Goal: Task Accomplishment & Management: Complete application form

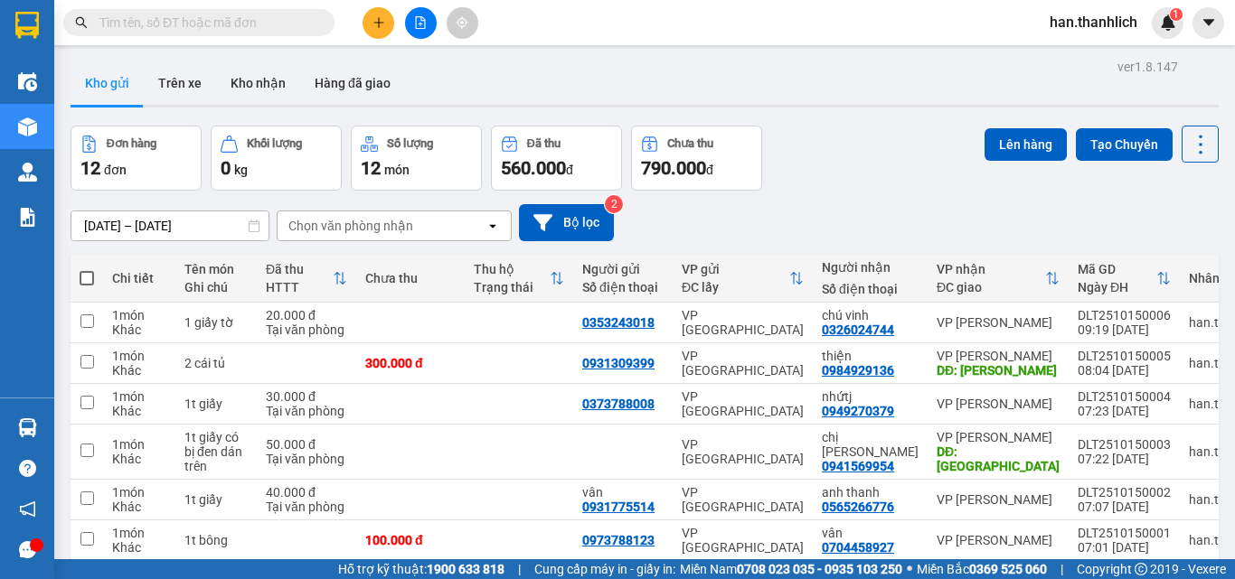
scroll to position [246, 0]
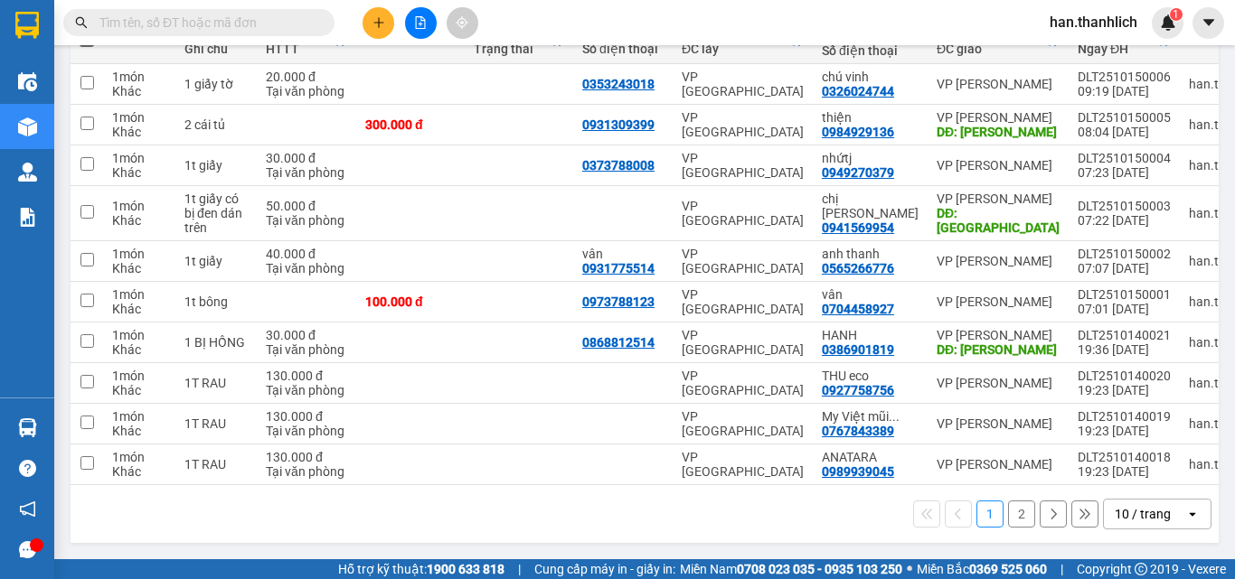
click at [1153, 523] on div "10 / trang" at bounding box center [1144, 514] width 81 height 29
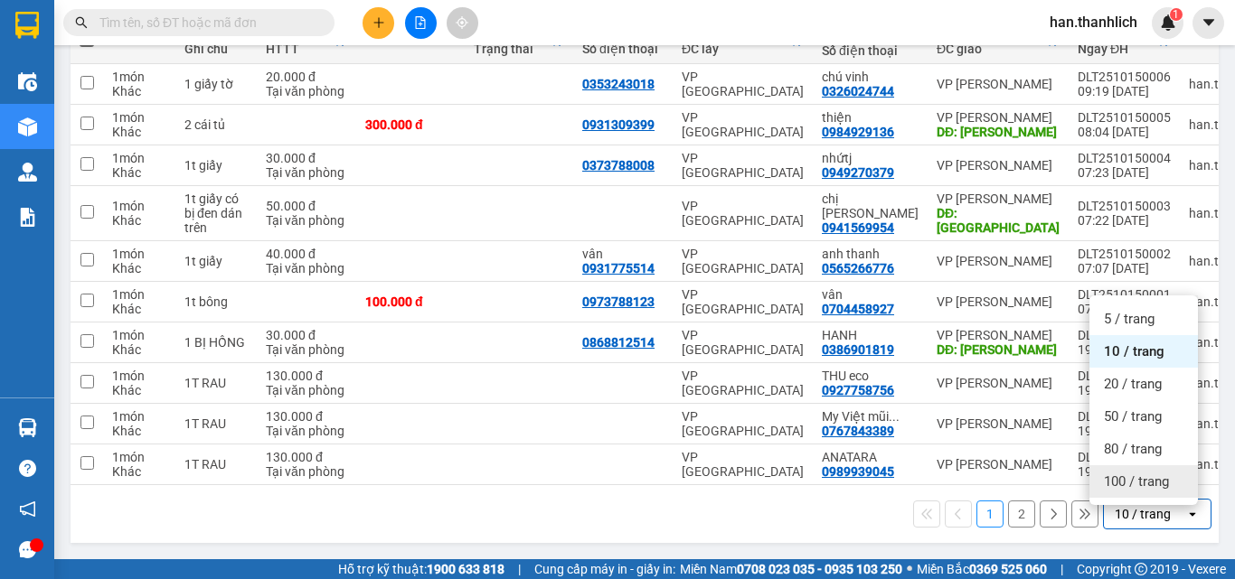
click at [1135, 481] on span "100 / trang" at bounding box center [1136, 482] width 65 height 18
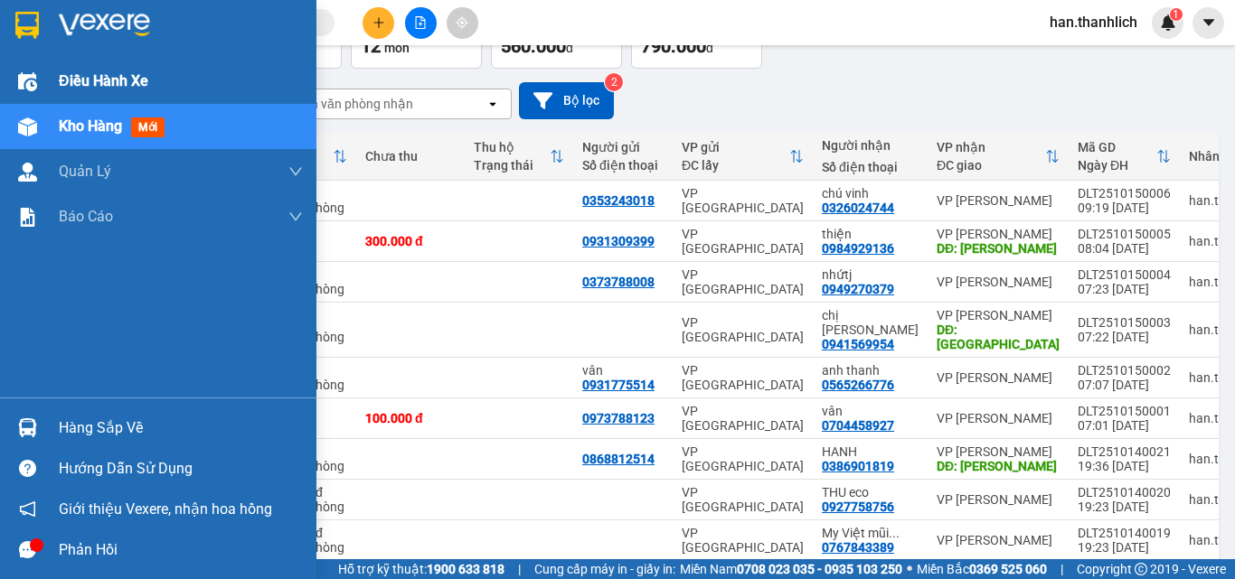
scroll to position [0, 0]
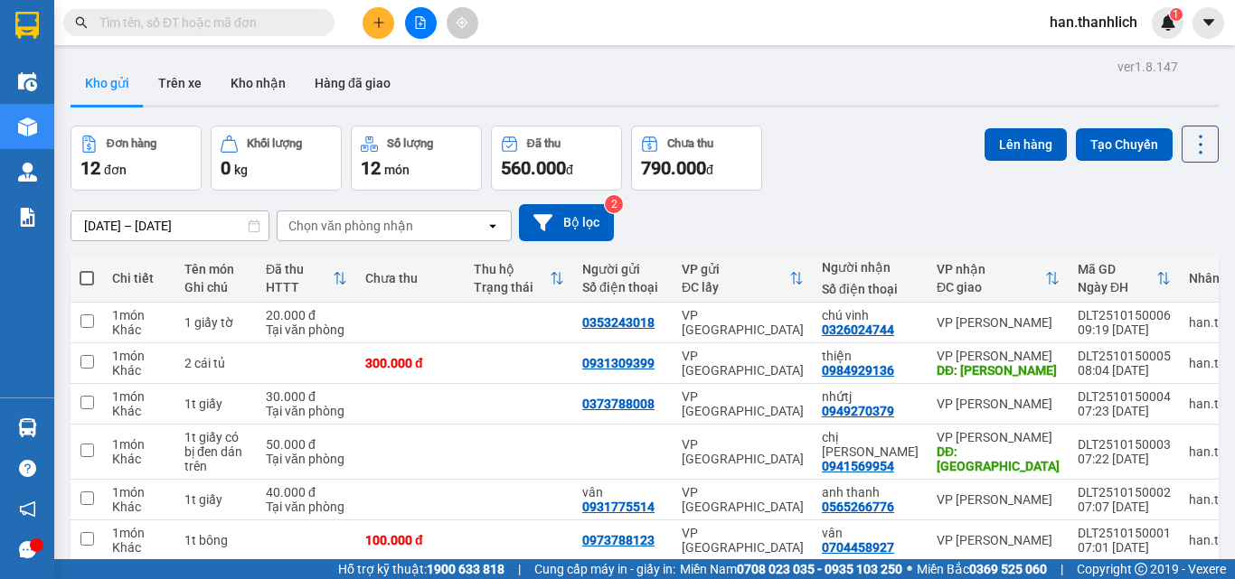
click at [90, 284] on span at bounding box center [87, 278] width 14 height 14
click at [87, 269] on input "checkbox" at bounding box center [87, 269] width 0 height 0
checkbox input "true"
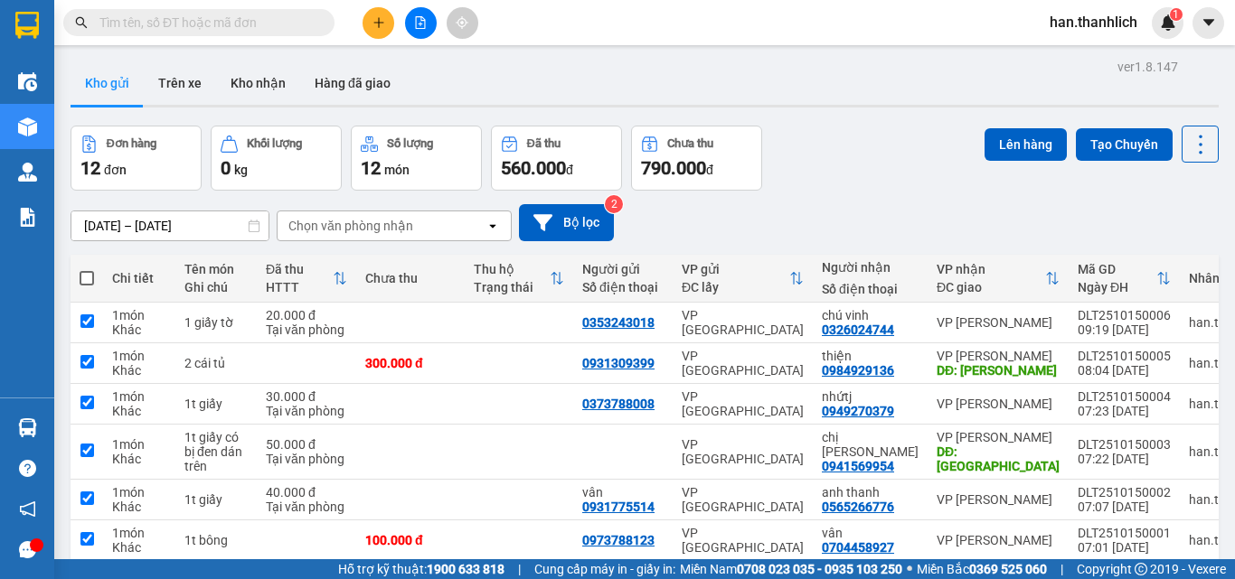
checkbox input "true"
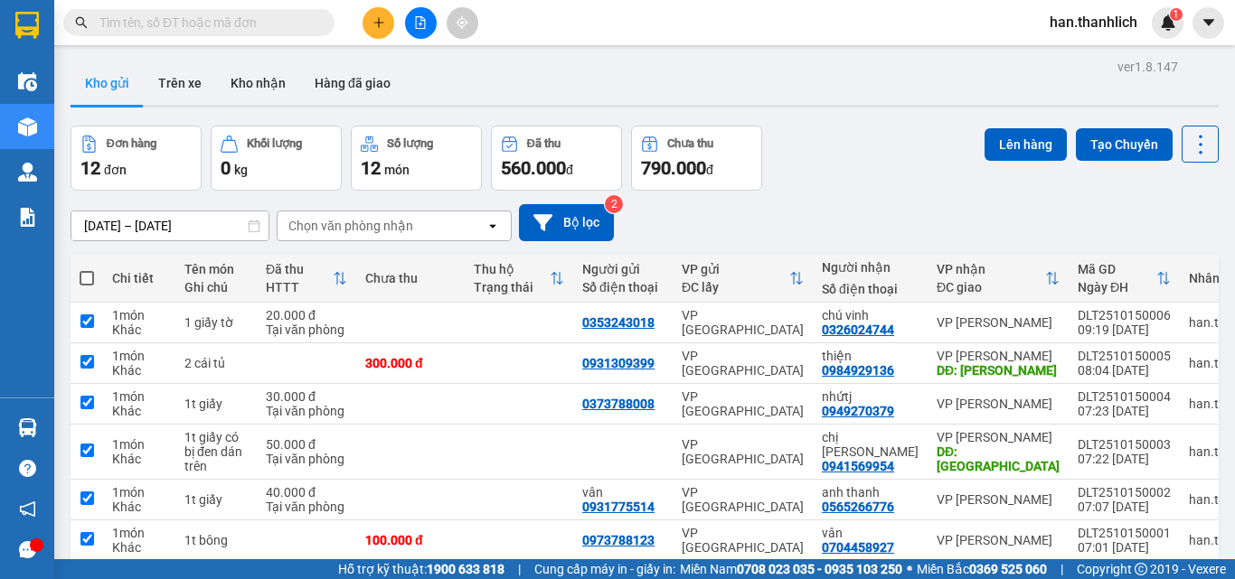
checkbox input "true"
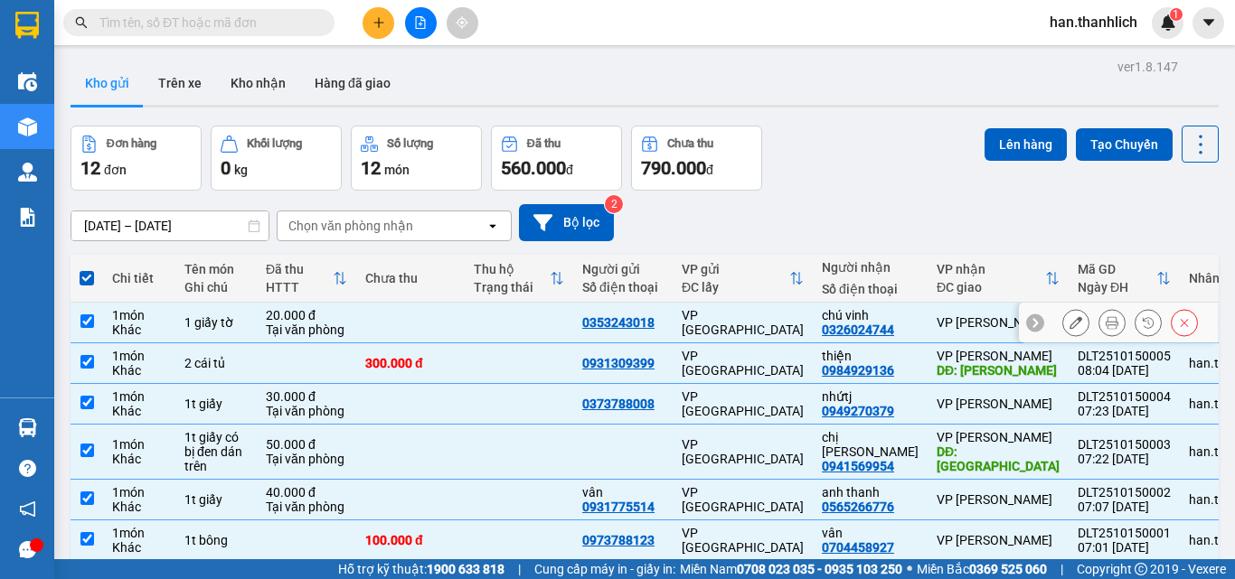
drag, startPoint x: 530, startPoint y: 322, endPoint x: 507, endPoint y: 373, distance: 56.3
click at [531, 322] on td at bounding box center [519, 323] width 108 height 41
checkbox input "false"
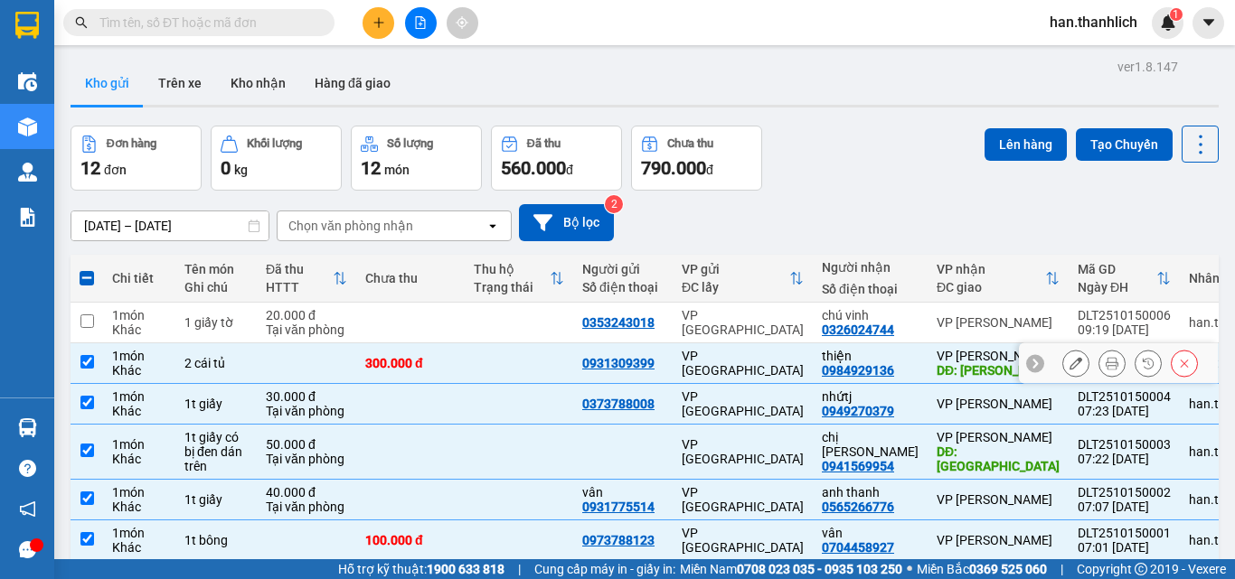
click at [504, 379] on td at bounding box center [519, 363] width 108 height 41
checkbox input "false"
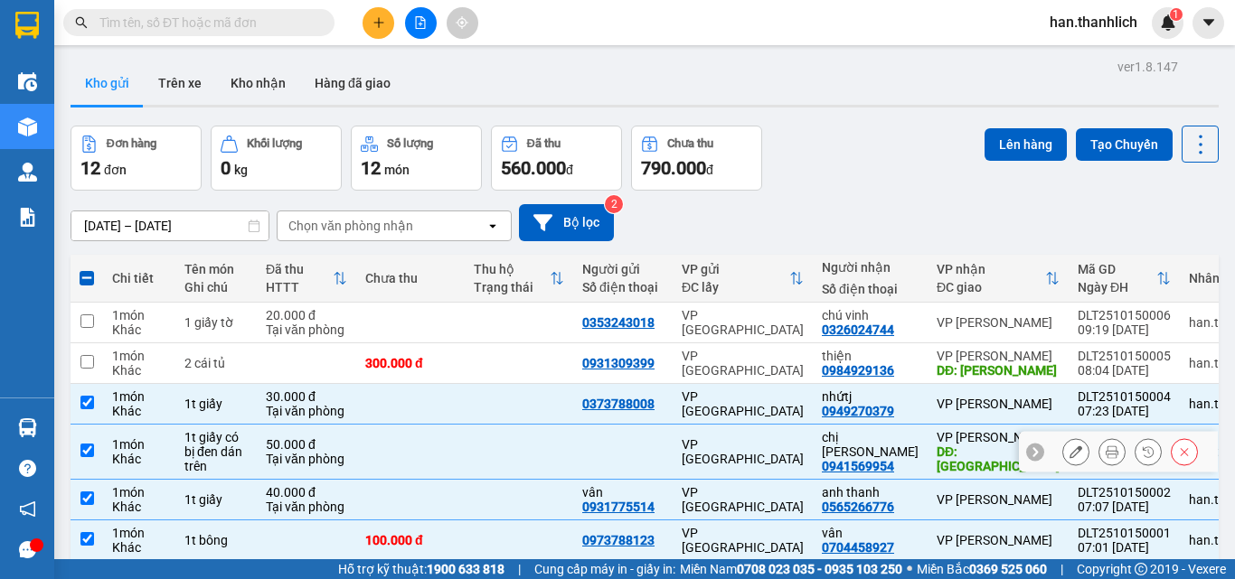
click at [484, 425] on td at bounding box center [519, 452] width 108 height 55
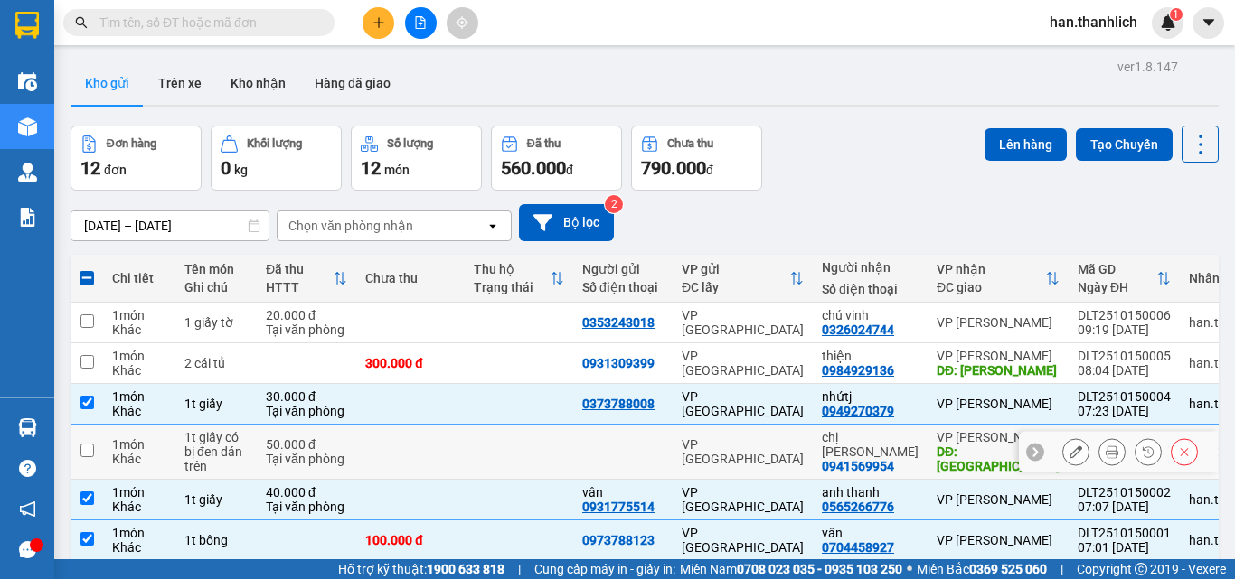
click at [570, 458] on td at bounding box center [519, 452] width 108 height 55
checkbox input "true"
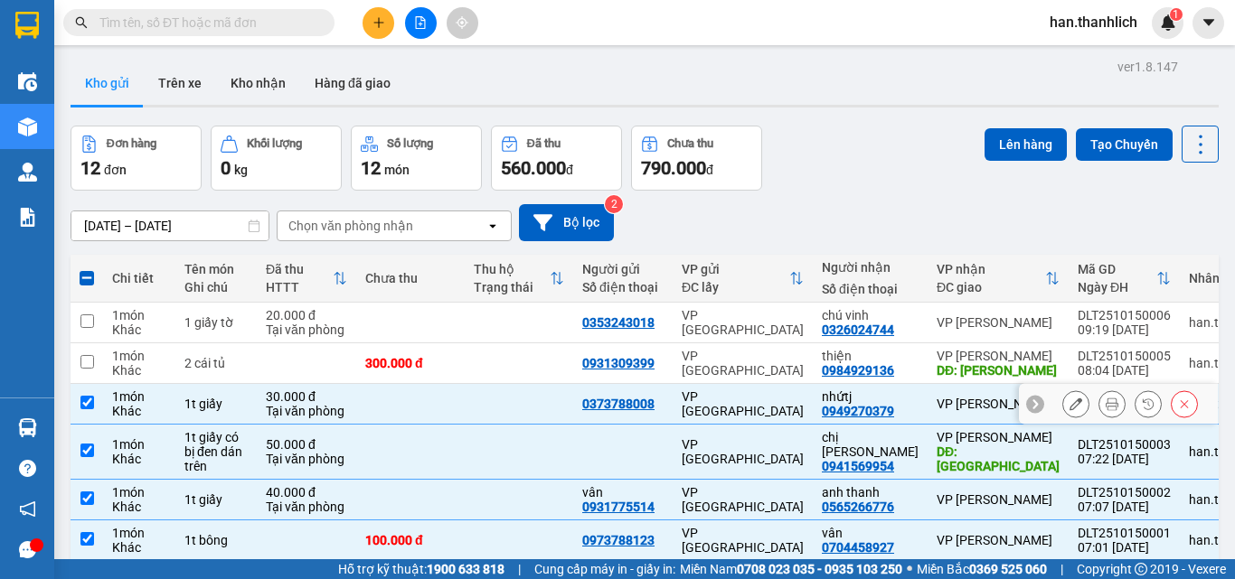
click at [485, 416] on td at bounding box center [519, 404] width 108 height 41
checkbox input "false"
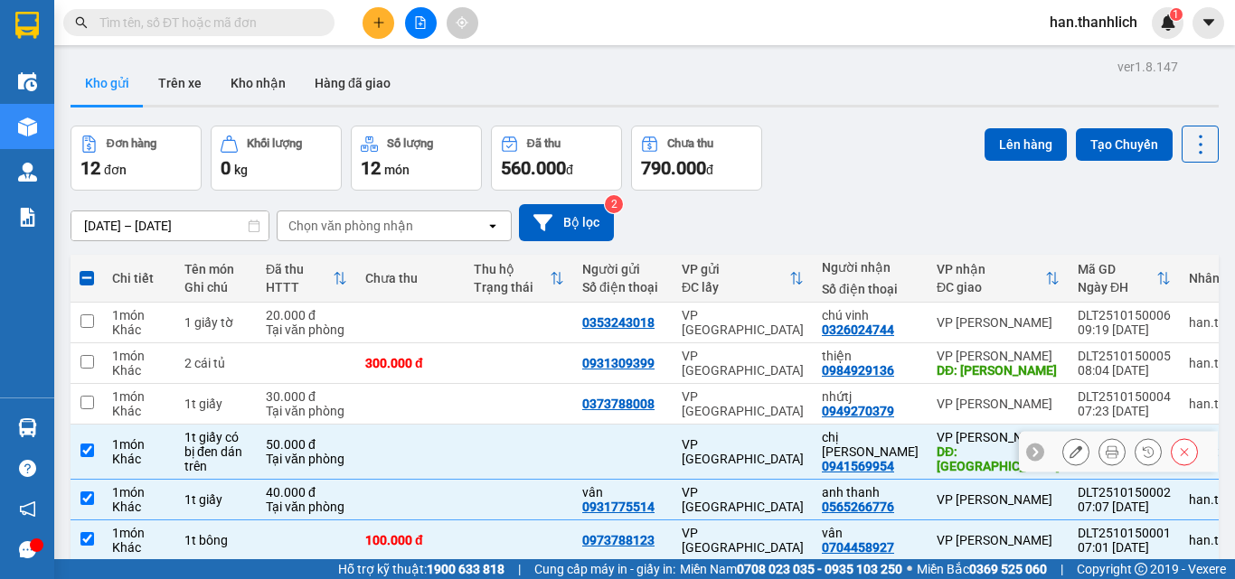
click at [506, 446] on td at bounding box center [519, 452] width 108 height 55
checkbox input "false"
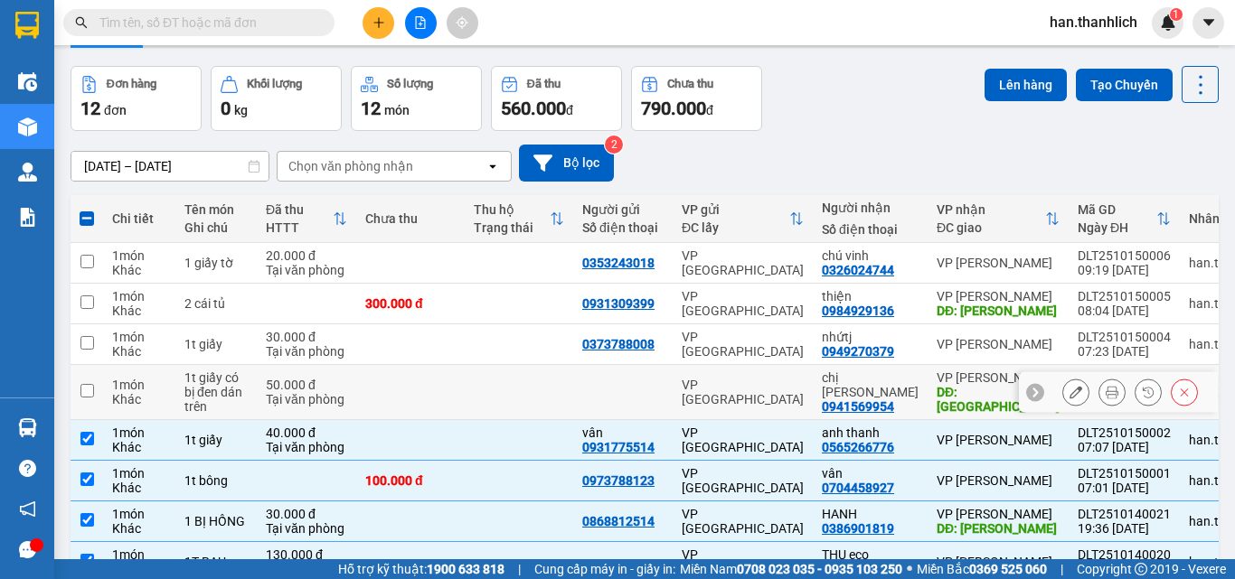
scroll to position [90, 0]
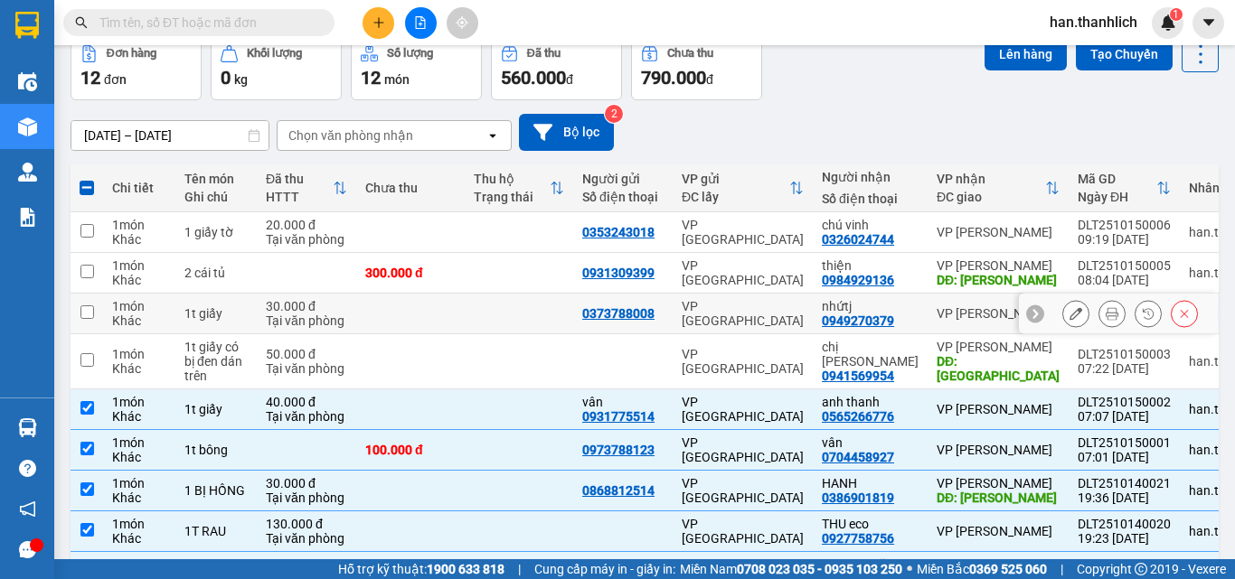
click at [508, 314] on td at bounding box center [519, 314] width 108 height 41
checkbox input "true"
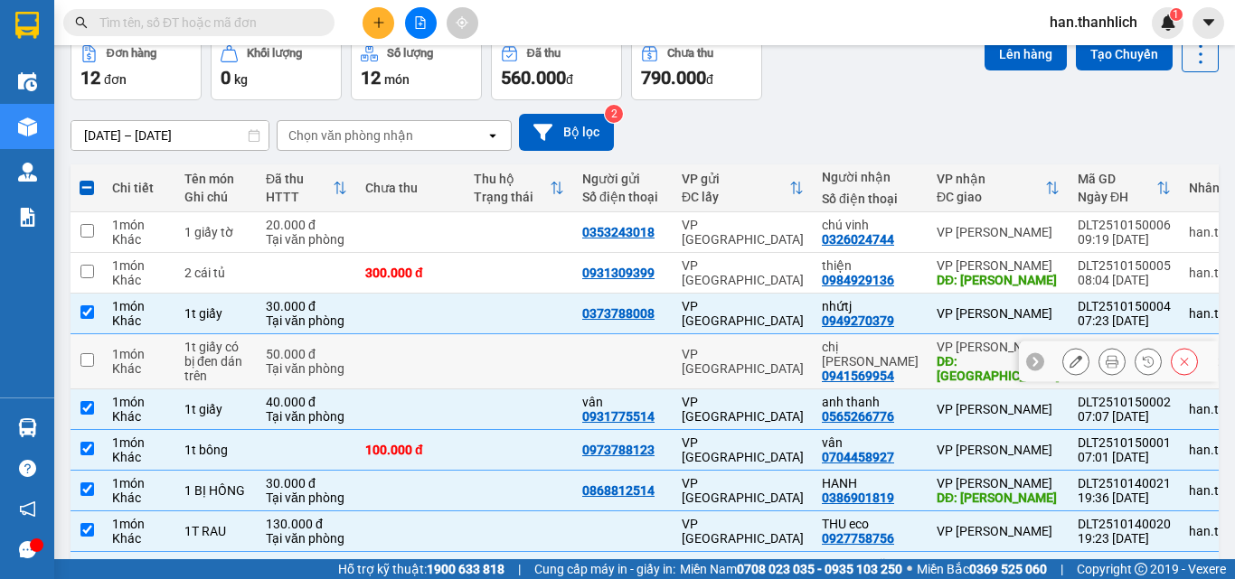
click at [482, 359] on td at bounding box center [519, 361] width 108 height 55
checkbox input "true"
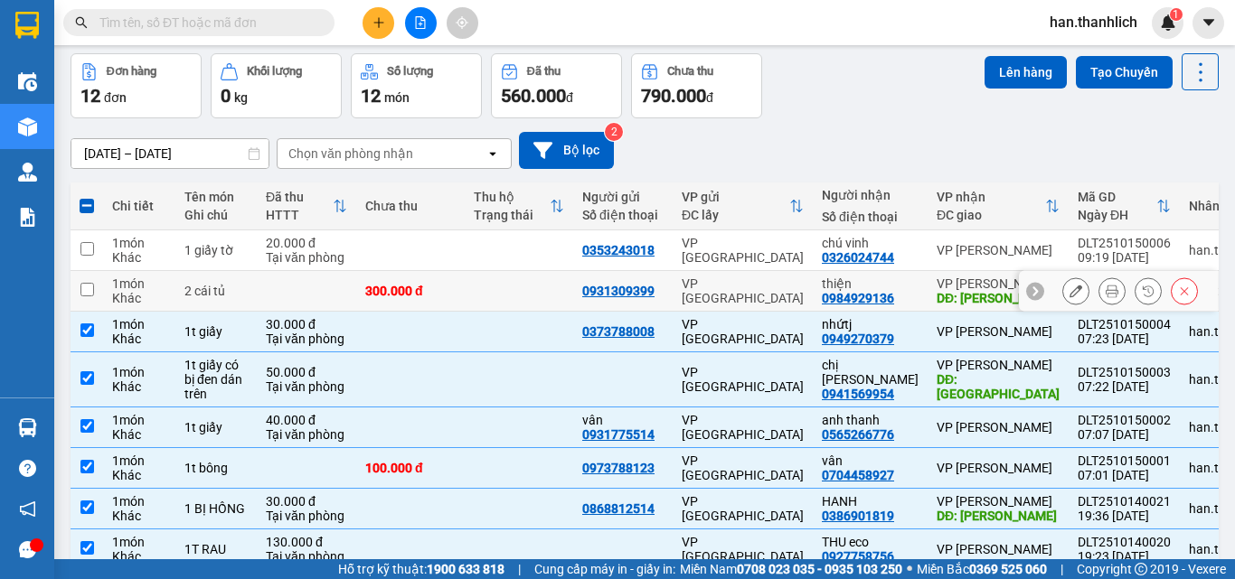
scroll to position [71, 0]
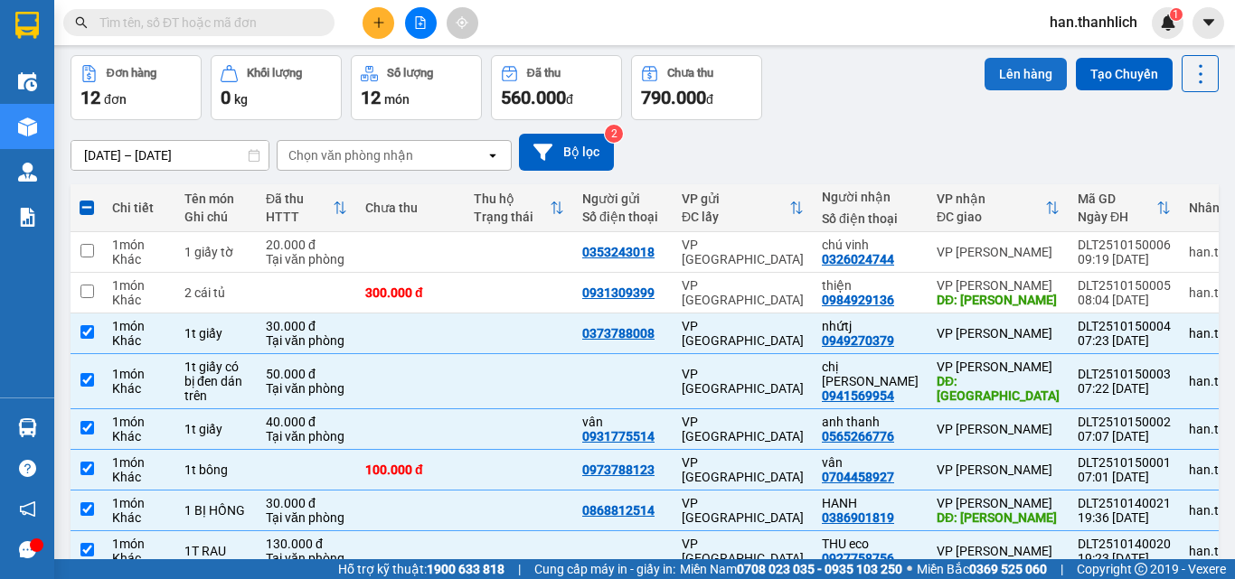
click at [1013, 83] on button "Lên hàng" at bounding box center [1025, 74] width 82 height 33
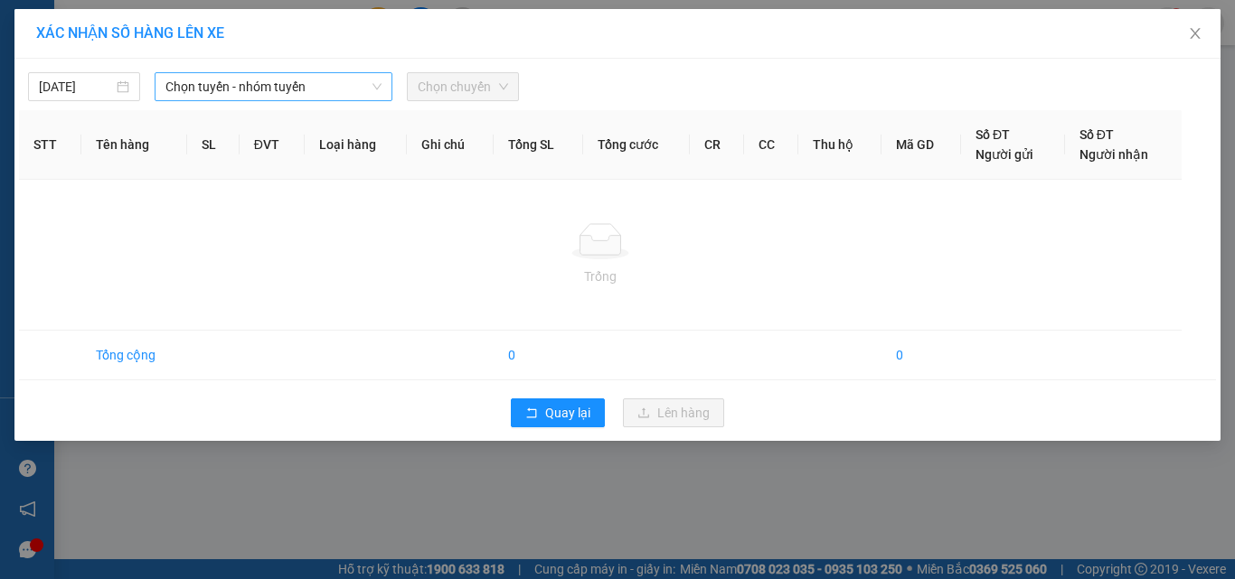
click at [292, 84] on span "Chọn tuyến - nhóm tuyến" at bounding box center [273, 86] width 216 height 27
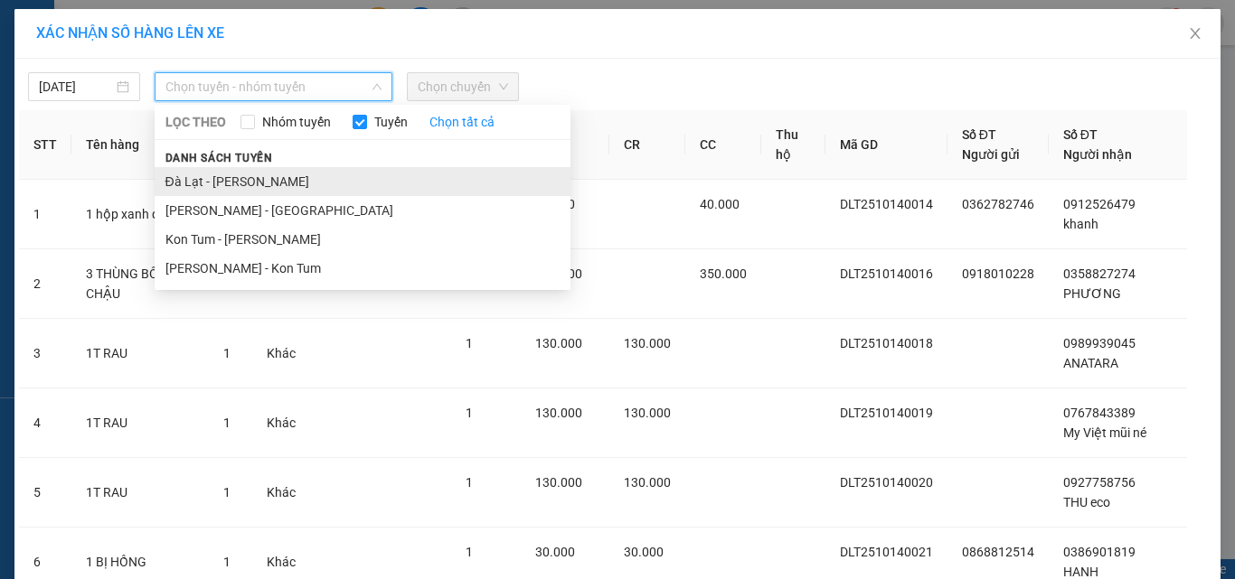
drag, startPoint x: 253, startPoint y: 182, endPoint x: 424, endPoint y: 125, distance: 180.1
click at [254, 182] on li "Đà Lạt - [PERSON_NAME]" at bounding box center [363, 181] width 416 height 29
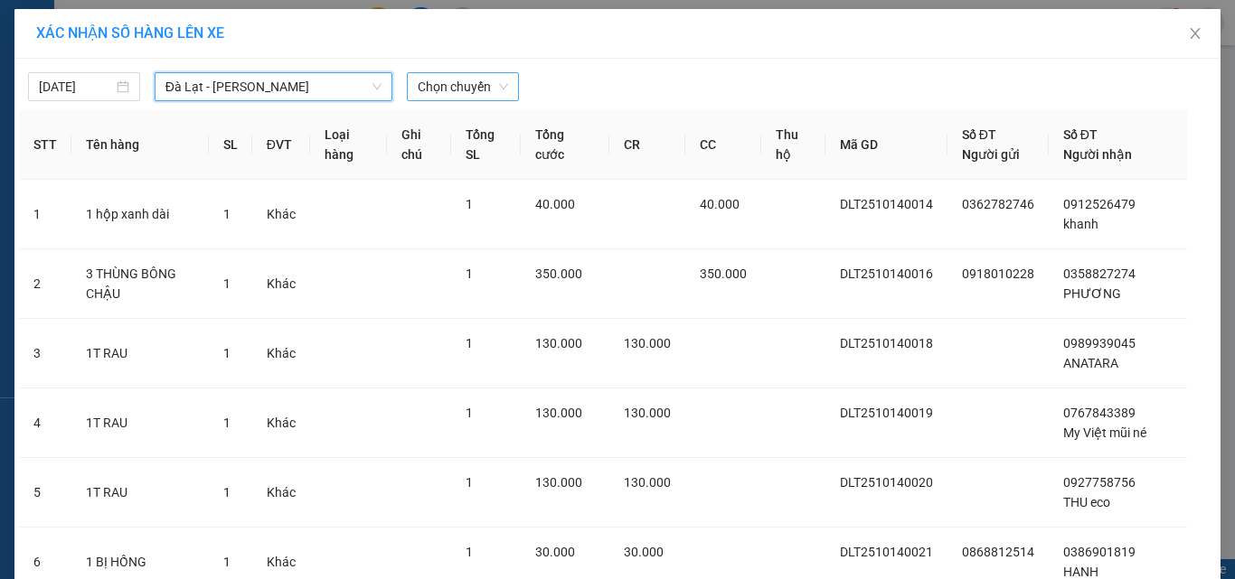
click at [492, 88] on span "Chọn chuyến" at bounding box center [463, 86] width 90 height 27
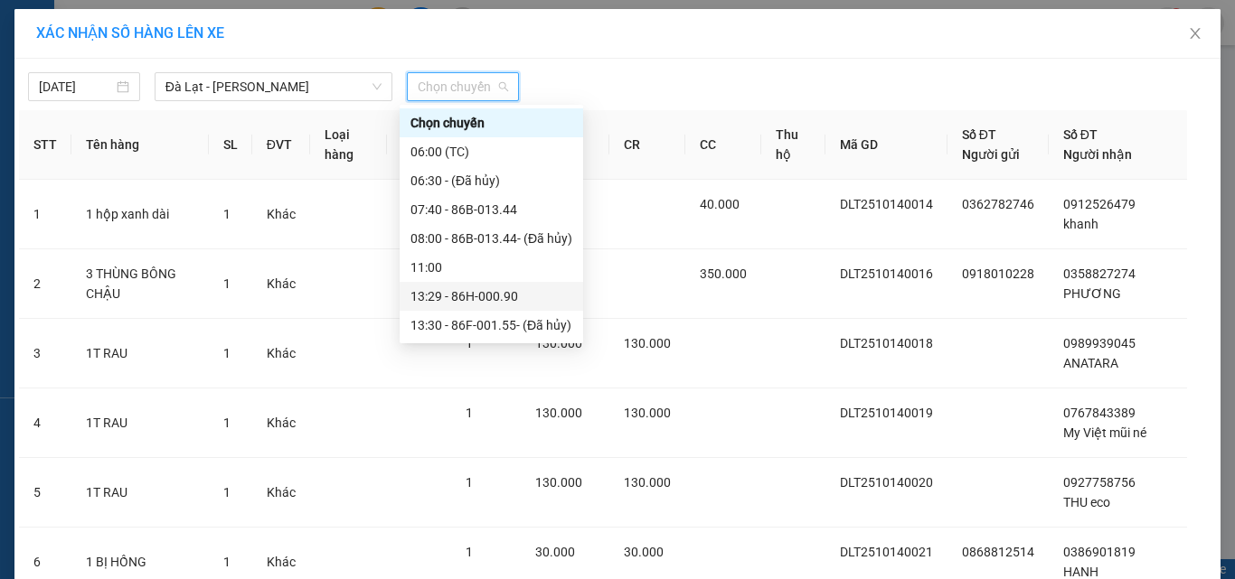
click at [479, 302] on div "13:29 - 86H-000.90" at bounding box center [491, 297] width 162 height 20
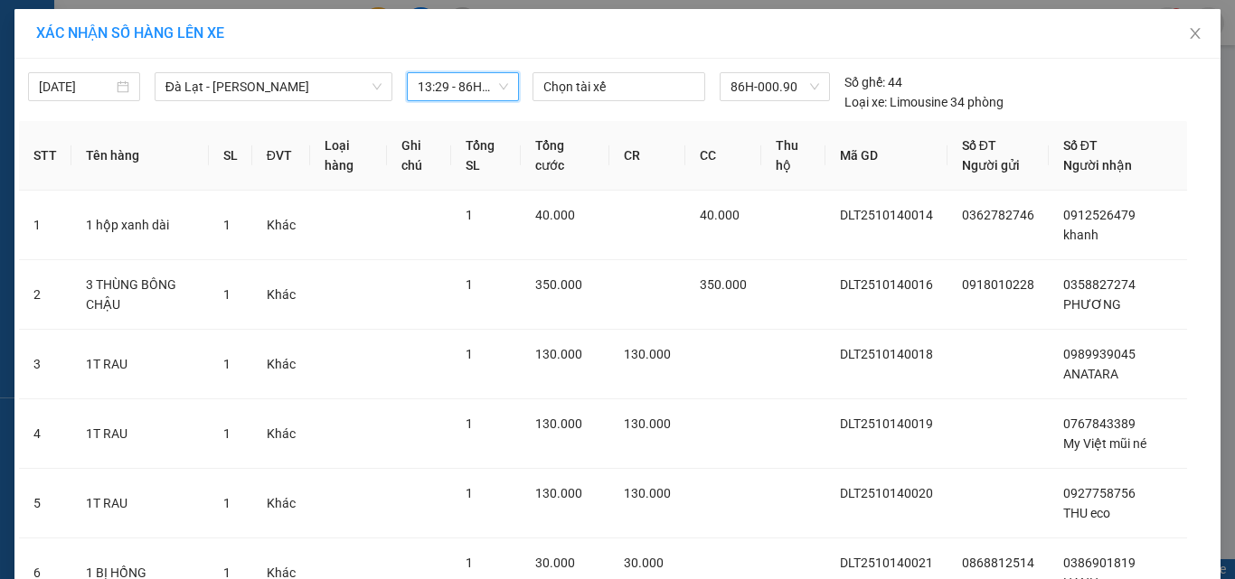
click at [459, 80] on span "13:29 - 86H-000.90" at bounding box center [463, 86] width 90 height 27
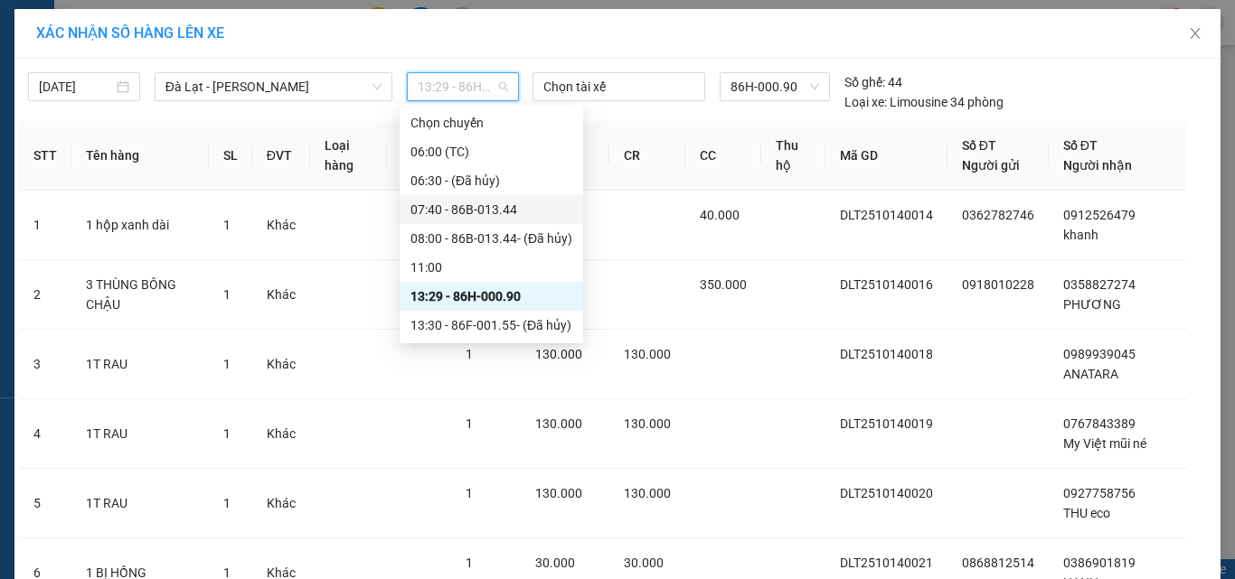
click at [489, 220] on div "07:40 - 86B-013.44" at bounding box center [491, 209] width 183 height 29
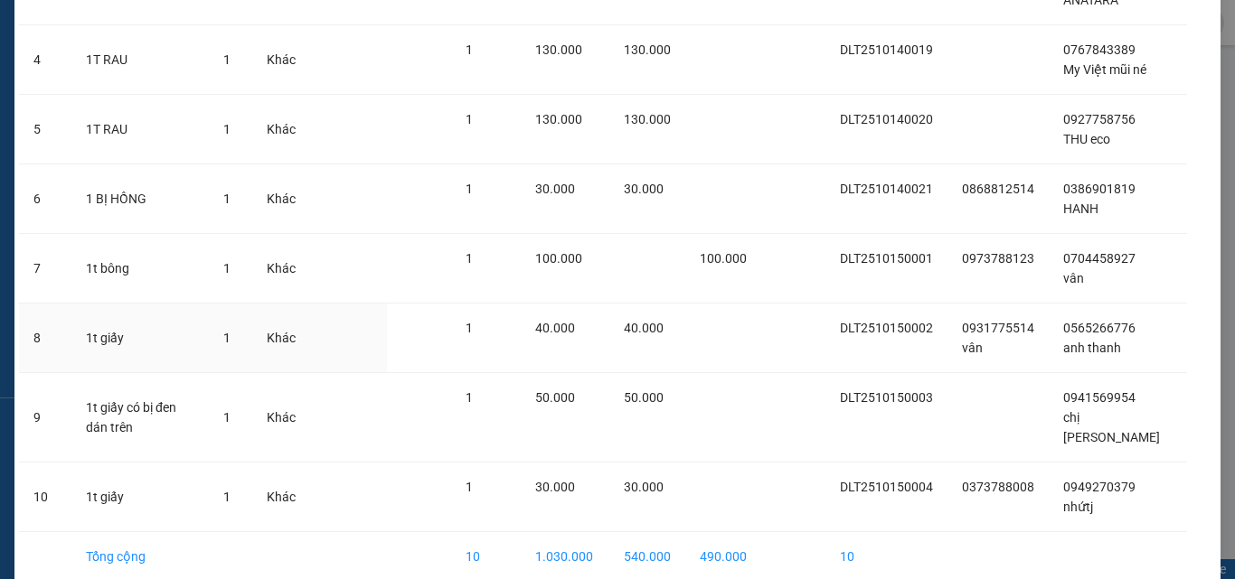
scroll to position [459, 0]
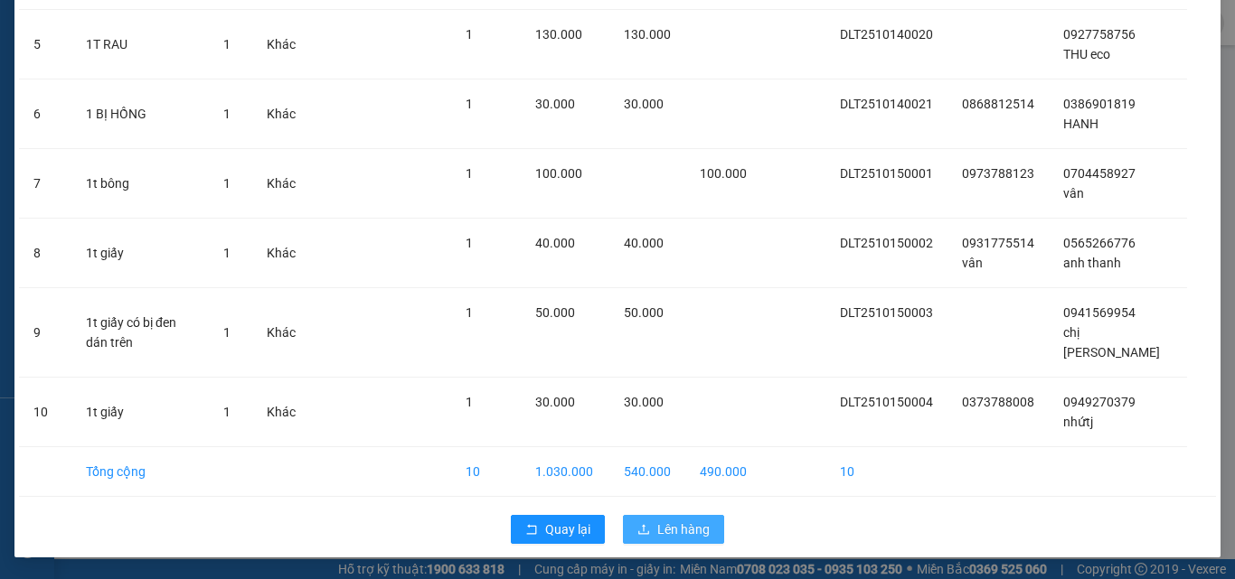
click at [674, 525] on span "Lên hàng" at bounding box center [683, 530] width 52 height 20
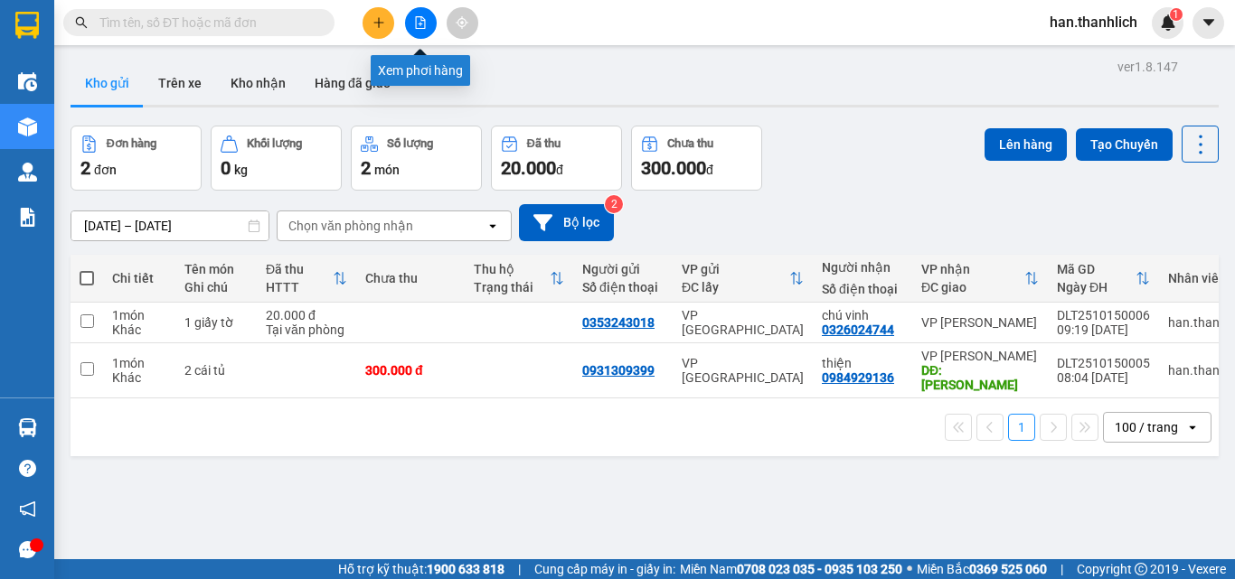
click at [423, 11] on button at bounding box center [421, 23] width 32 height 32
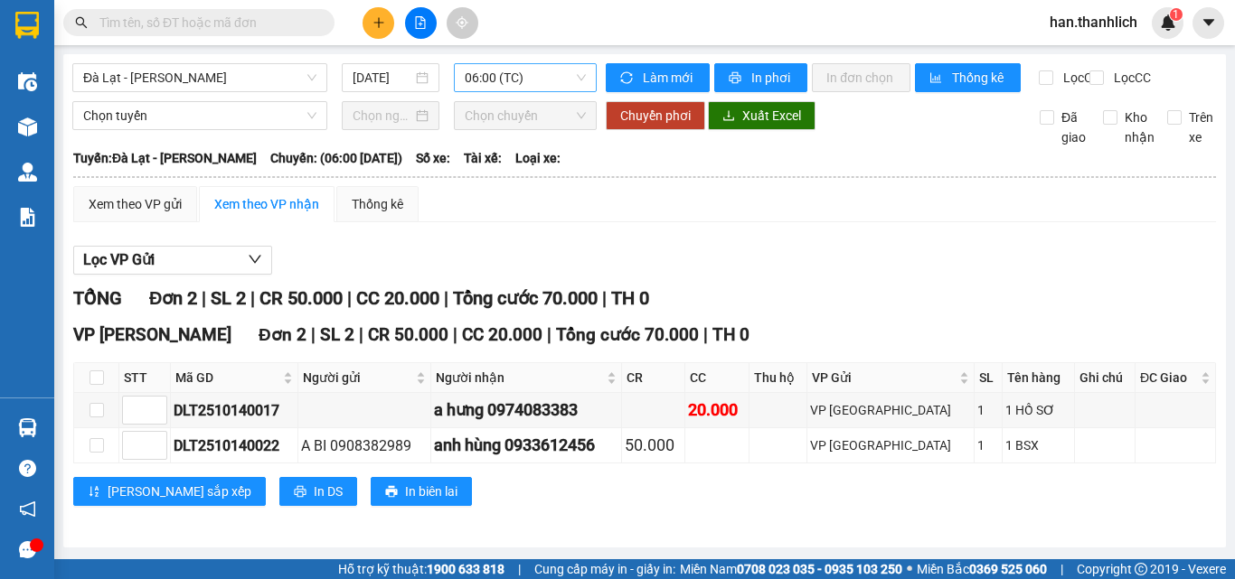
click at [524, 79] on span "06:00 (TC)" at bounding box center [525, 77] width 121 height 27
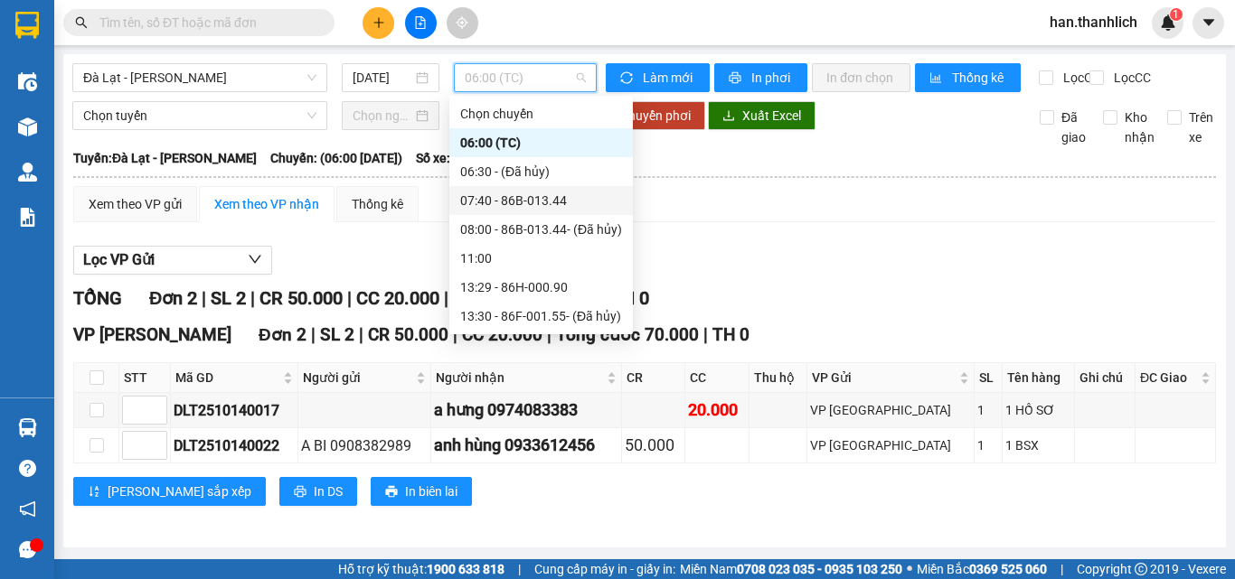
click at [512, 203] on div "07:40 - 86B-013.44" at bounding box center [541, 201] width 162 height 20
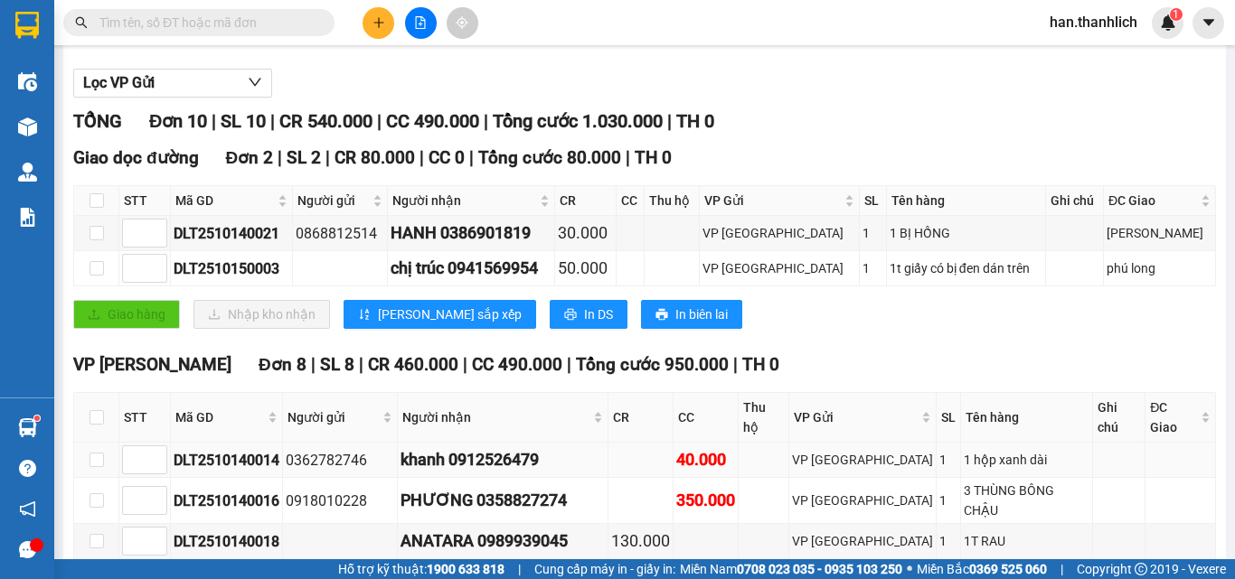
scroll to position [431, 0]
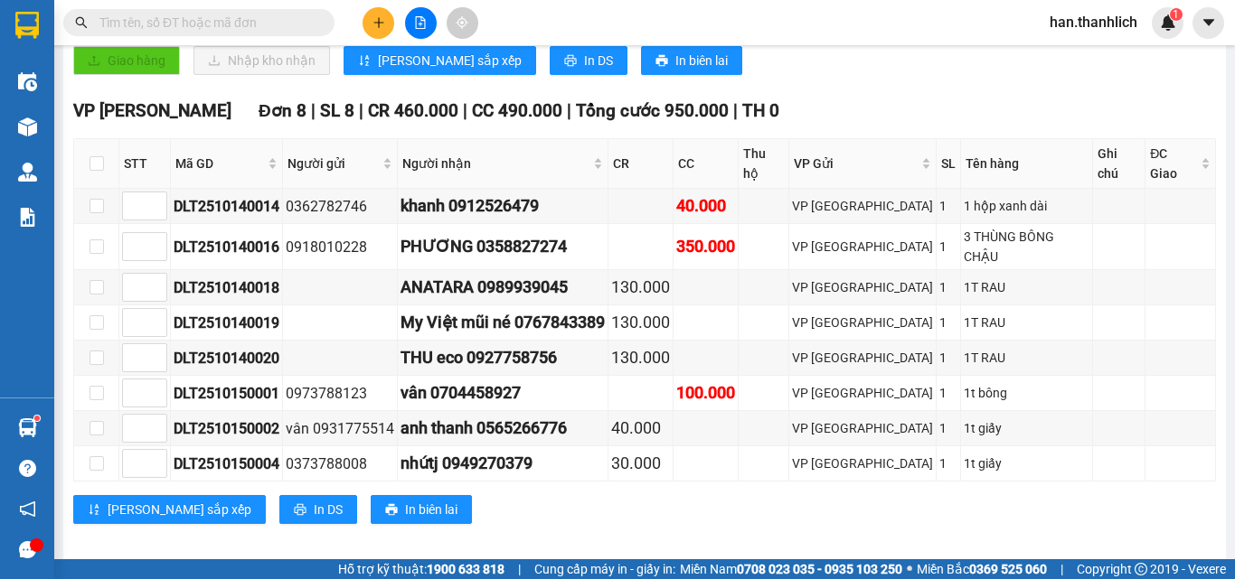
click at [687, 525] on div "TỔNG Đơn 10 | SL 10 | CR 540.000 | CC 490.000 | Tổng cước 1.030.000 | TH 0 Giao…" at bounding box center [644, 200] width 1142 height 693
click at [598, 514] on div "VP [PERSON_NAME] Đơn 8 | SL 8 | CR 460.000 | CC 490.000 | Tổng cước 950.000 | T…" at bounding box center [644, 318] width 1142 height 440
click at [559, 495] on div "[PERSON_NAME] sắp xếp In DS In biên lai" at bounding box center [644, 509] width 1142 height 29
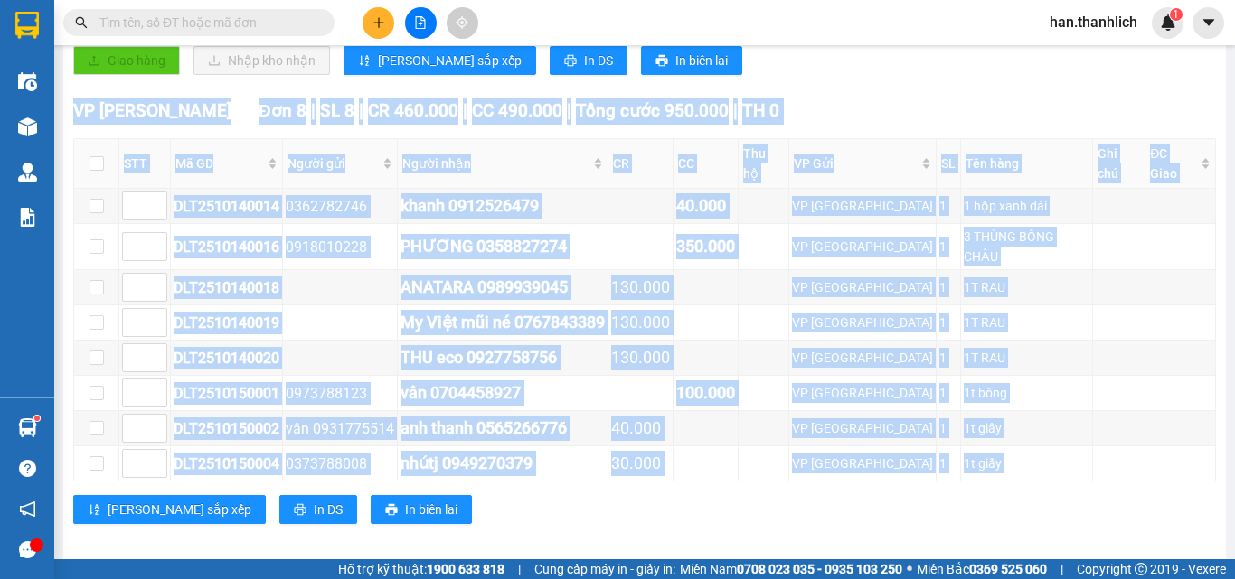
click at [559, 495] on div "[PERSON_NAME] sắp xếp In DS In biên lai" at bounding box center [644, 509] width 1142 height 29
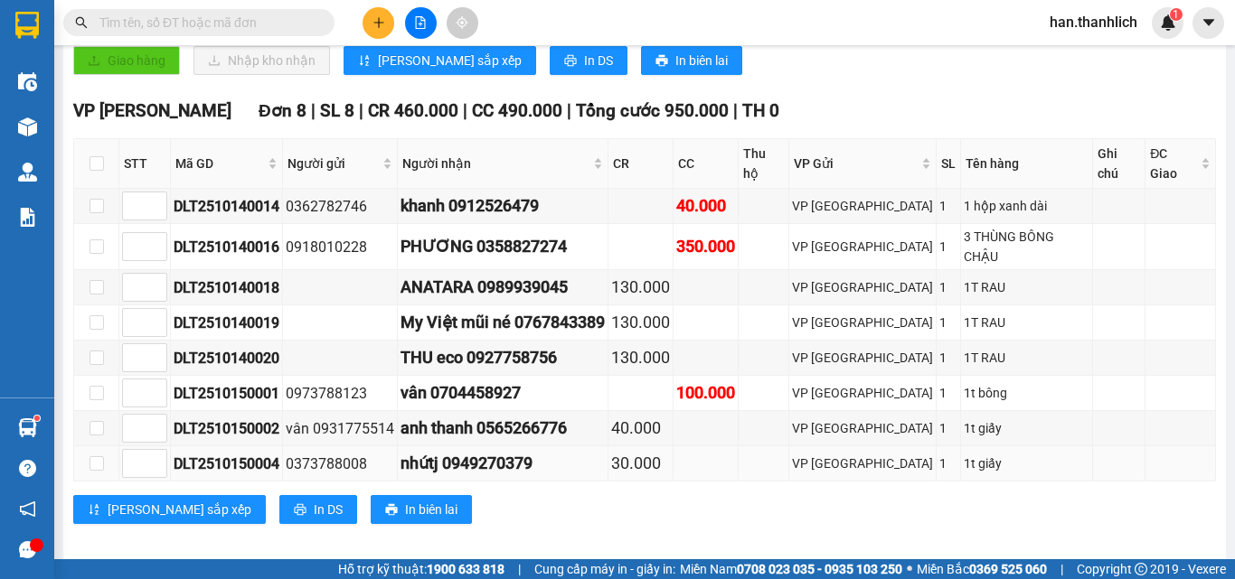
click at [544, 451] on div "nhứtj 0949270379" at bounding box center [502, 463] width 204 height 25
click at [601, 416] on div "anh thanh 0565266776" at bounding box center [502, 428] width 204 height 25
click at [588, 416] on div "anh thanh 0565266776" at bounding box center [502, 428] width 204 height 25
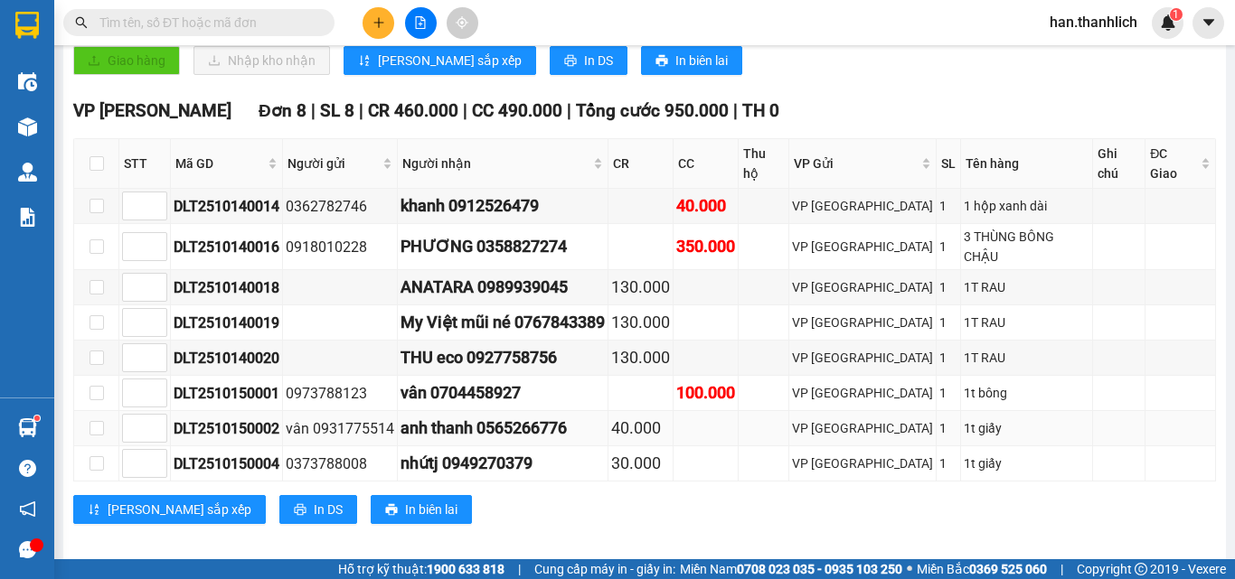
click at [563, 416] on div "anh thanh 0565266776" at bounding box center [502, 428] width 204 height 25
click at [513, 416] on div "anh thanh 0565266776" at bounding box center [502, 428] width 204 height 25
click at [591, 513] on div "VP [PERSON_NAME] Đơn 8 | SL 8 | CR 460.000 | CC 490.000 | Tổng cước 950.000 | T…" at bounding box center [644, 318] width 1142 height 440
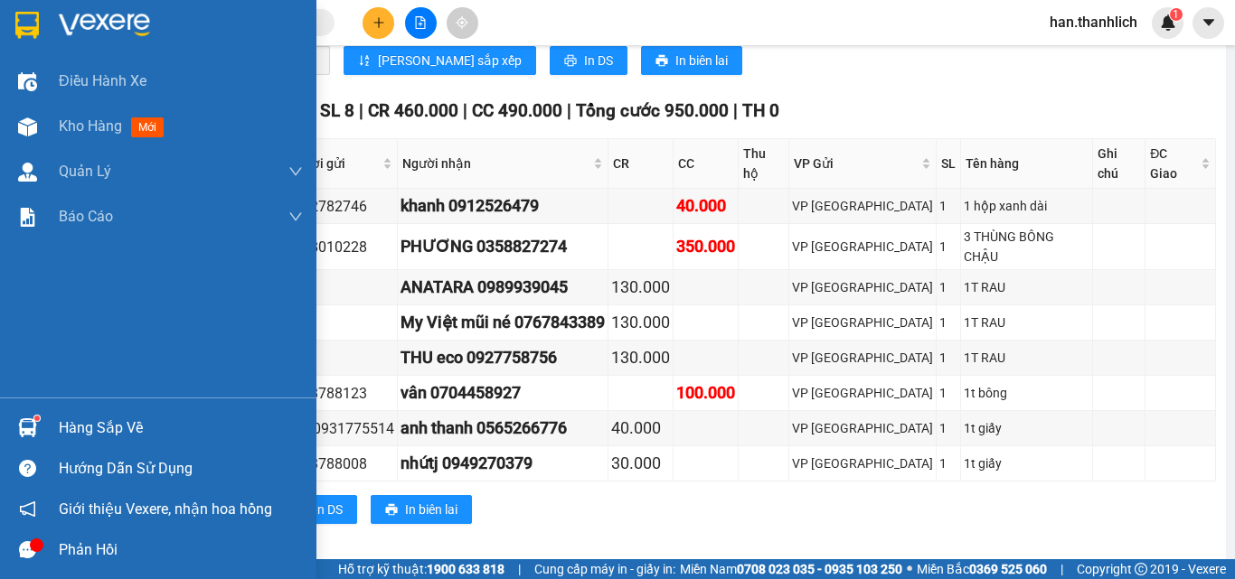
click at [93, 428] on div "Hàng sắp về" at bounding box center [181, 428] width 244 height 27
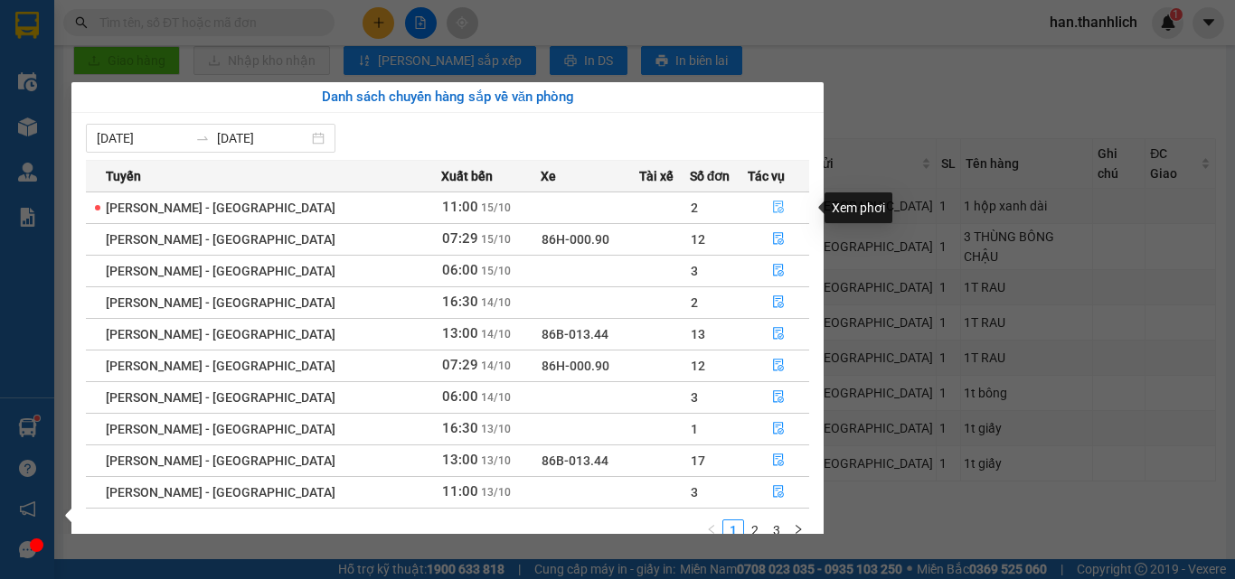
click at [776, 215] on button "button" at bounding box center [778, 207] width 60 height 29
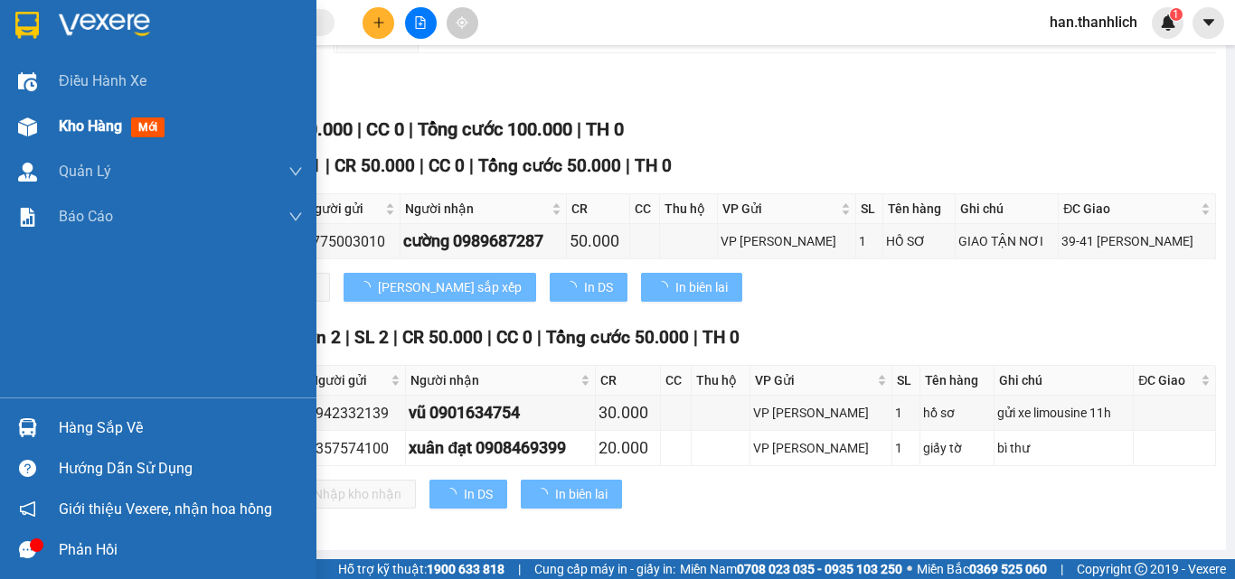
click at [24, 126] on img at bounding box center [27, 127] width 19 height 19
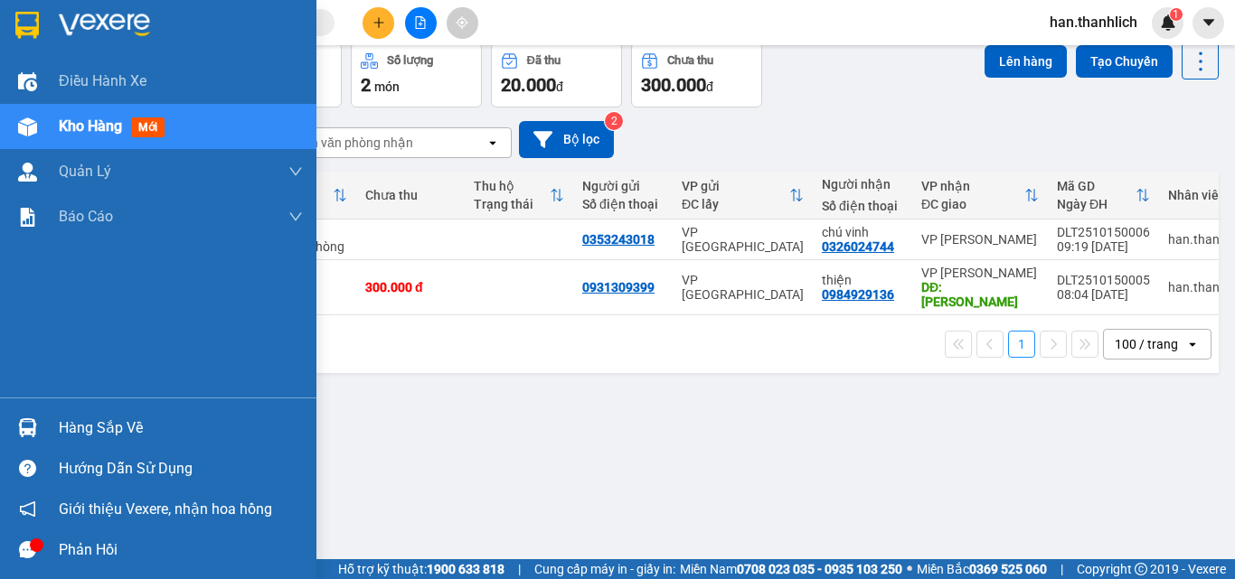
click at [15, 424] on div at bounding box center [28, 428] width 32 height 32
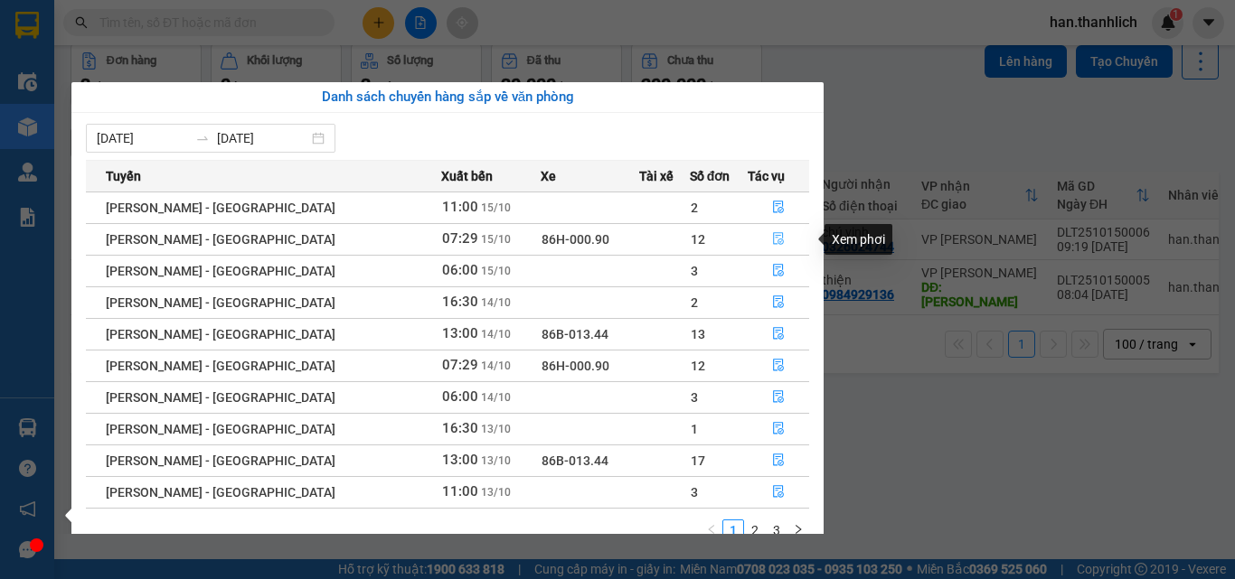
click at [788, 225] on button "button" at bounding box center [778, 239] width 60 height 29
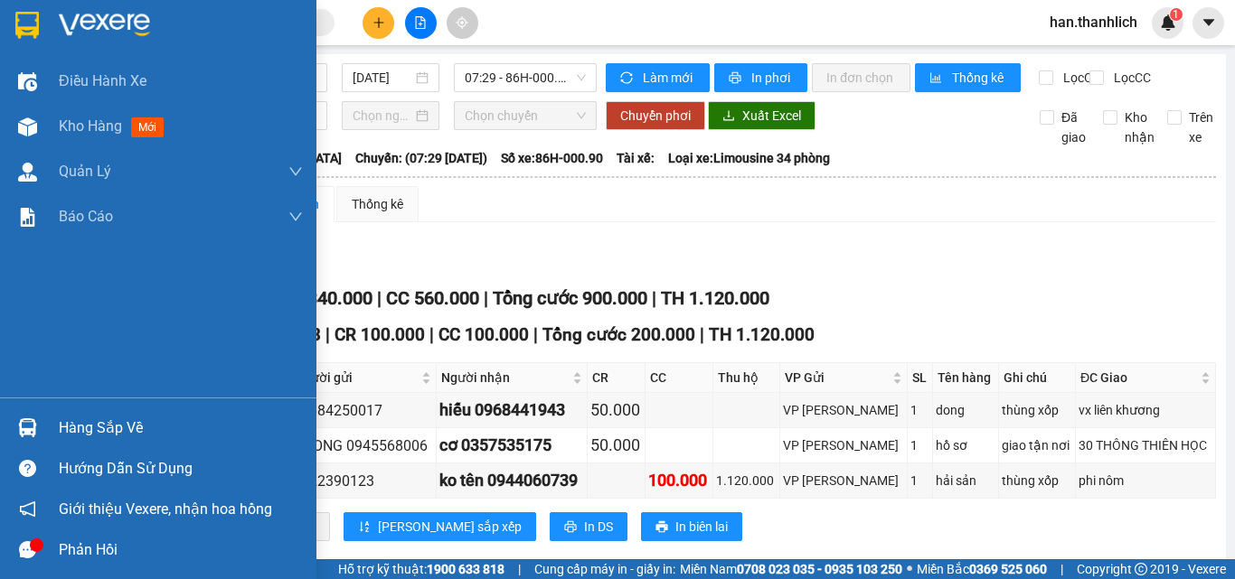
click at [82, 409] on div "Hàng sắp về" at bounding box center [158, 428] width 316 height 41
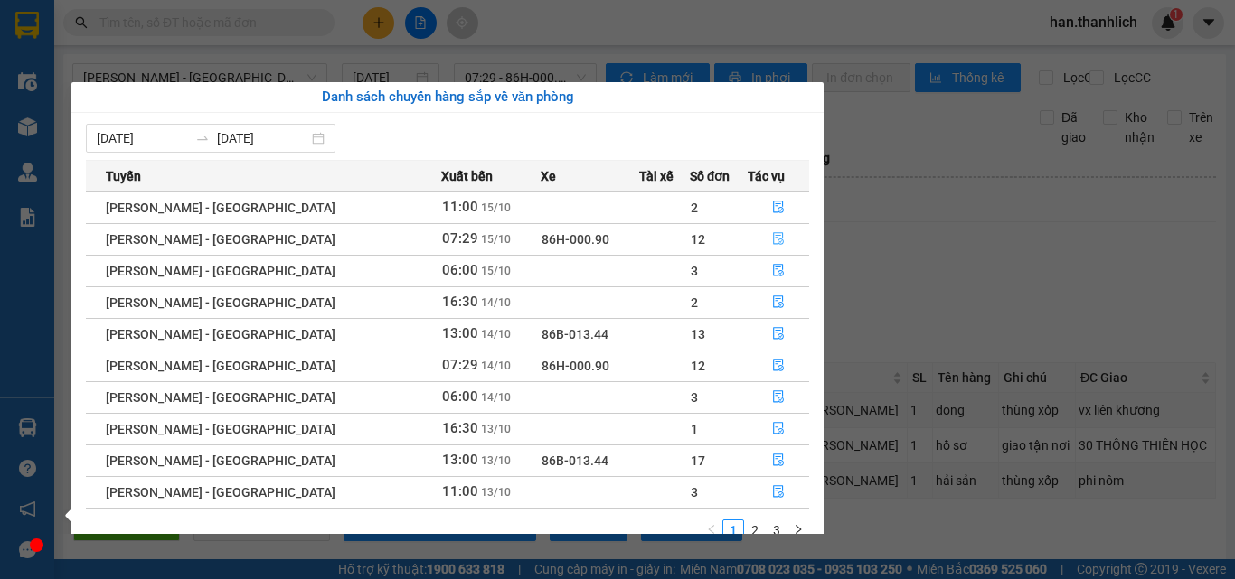
click at [772, 240] on icon "file-done" at bounding box center [778, 238] width 13 height 13
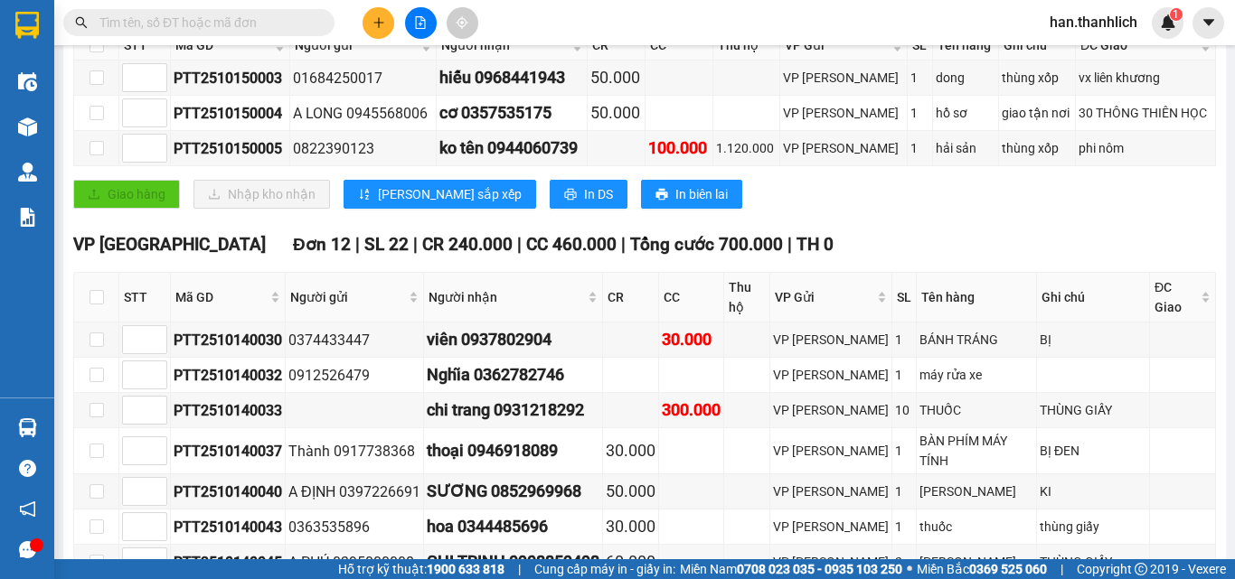
scroll to position [362, 0]
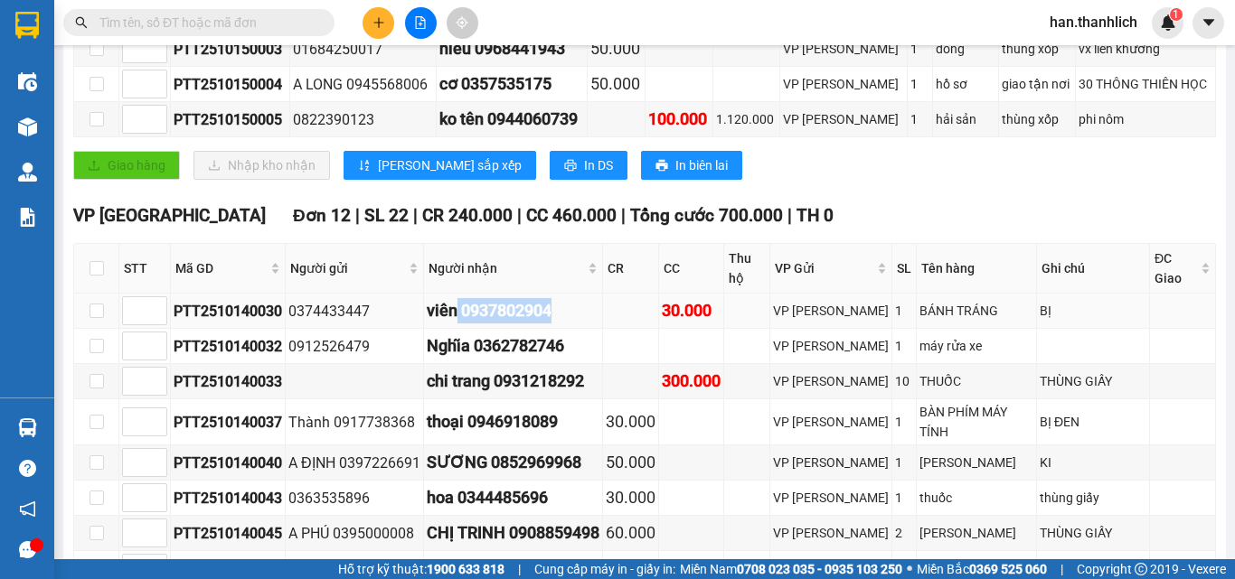
drag, startPoint x: 559, startPoint y: 329, endPoint x: 456, endPoint y: 330, distance: 103.9
click at [456, 324] on div "viên 0937802904" at bounding box center [513, 310] width 173 height 25
copy div "0937802904"
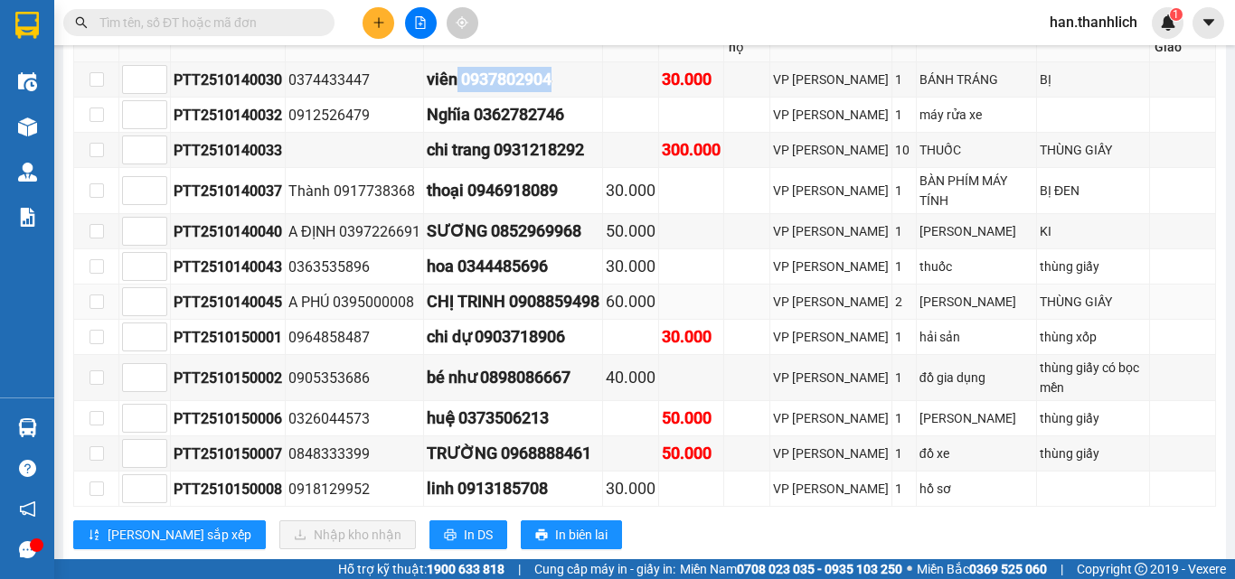
scroll to position [633, 0]
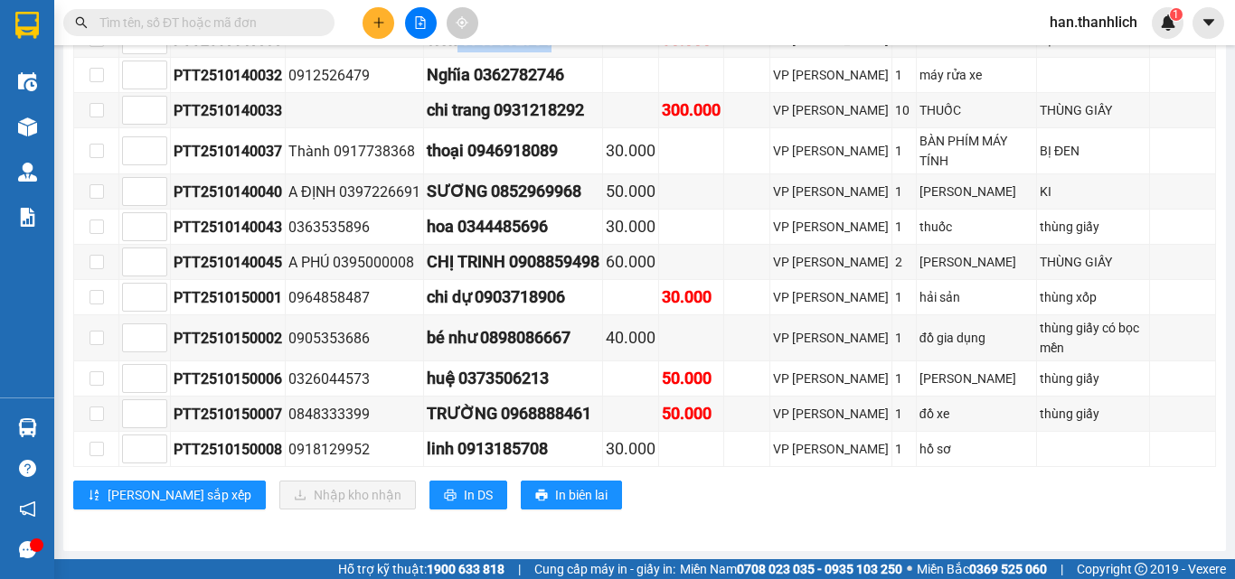
click at [372, 33] on button at bounding box center [378, 23] width 32 height 32
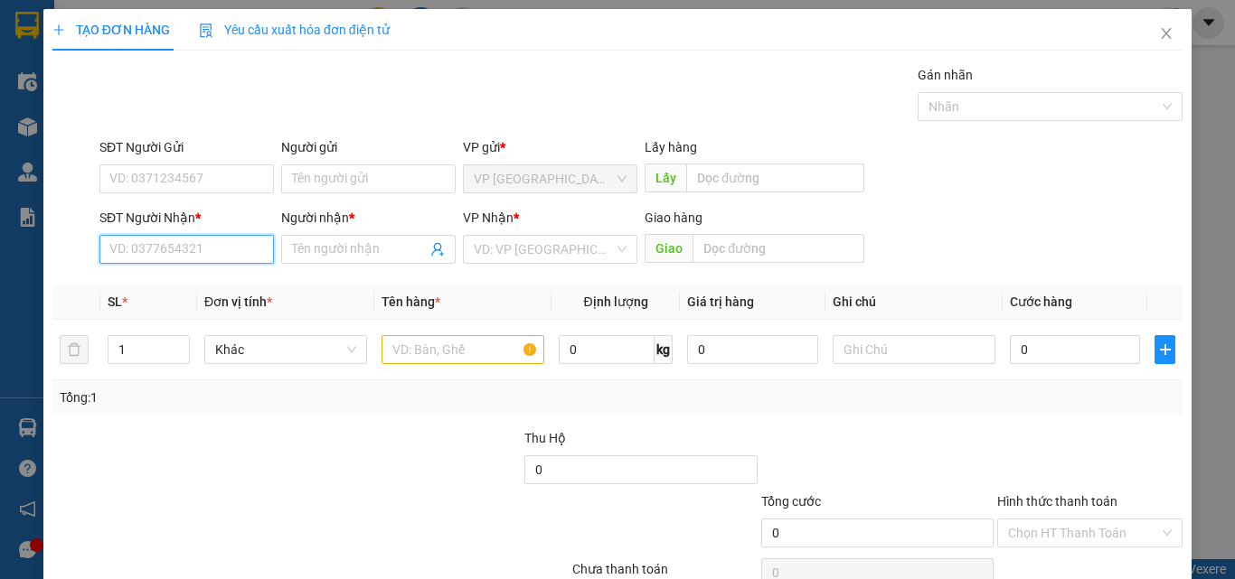
click at [195, 249] on input "SĐT Người Nhận *" at bounding box center [186, 249] width 174 height 29
type input "0859202356"
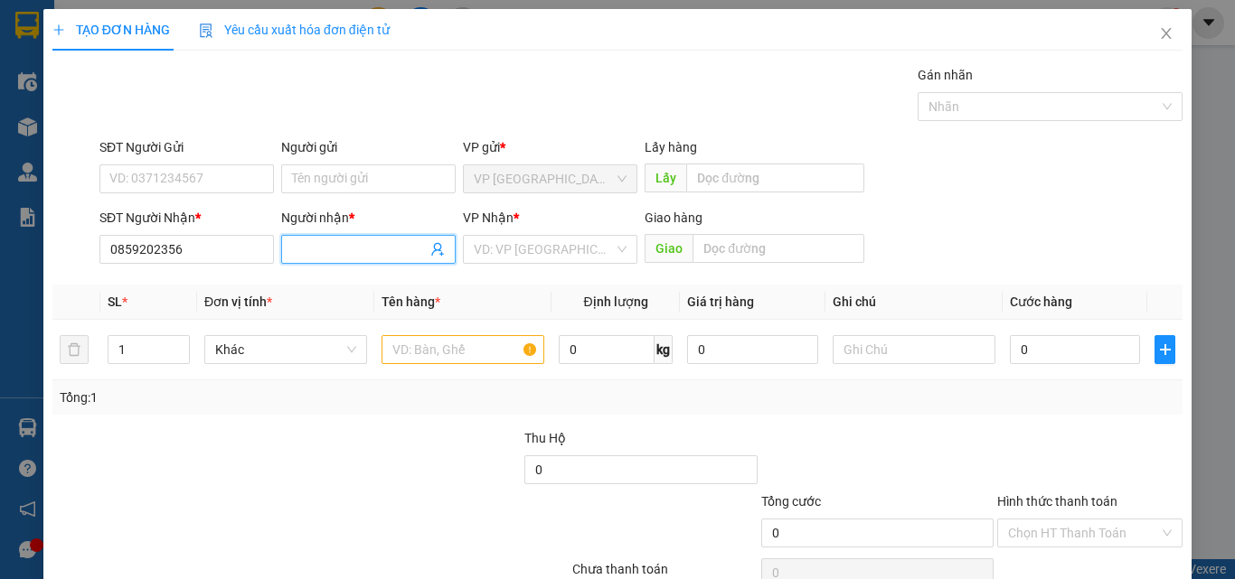
click at [305, 255] on input "Người nhận *" at bounding box center [359, 250] width 135 height 20
type input "ko tên"
click at [550, 261] on input "search" at bounding box center [544, 249] width 140 height 27
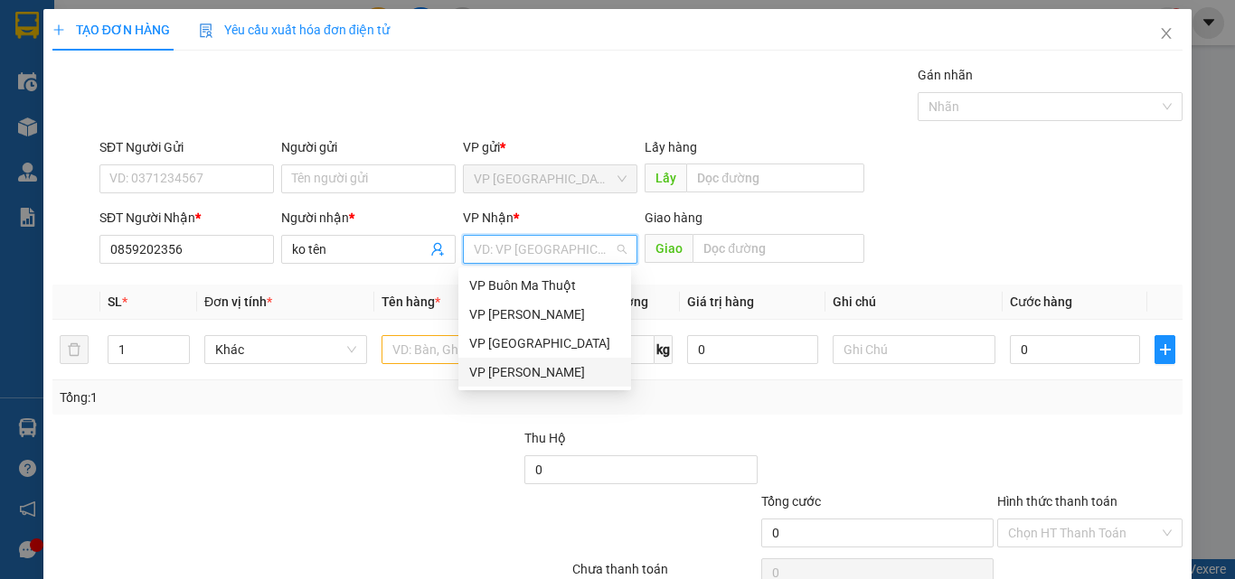
click at [546, 372] on div "VP [PERSON_NAME]" at bounding box center [544, 372] width 151 height 20
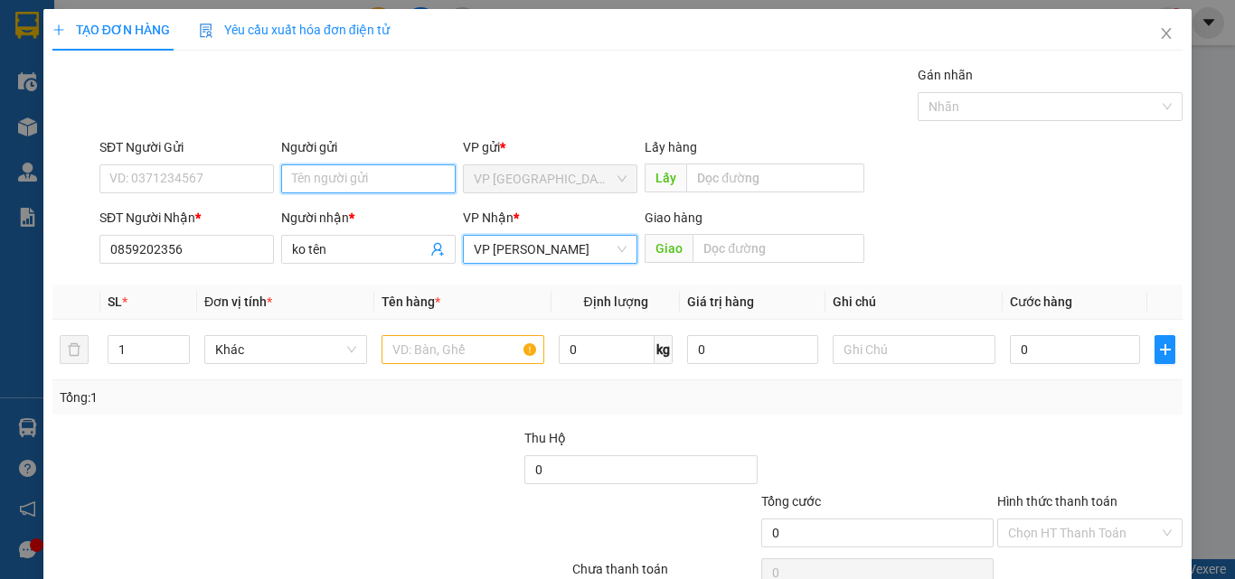
click at [364, 174] on input "Người gửi" at bounding box center [368, 179] width 174 height 29
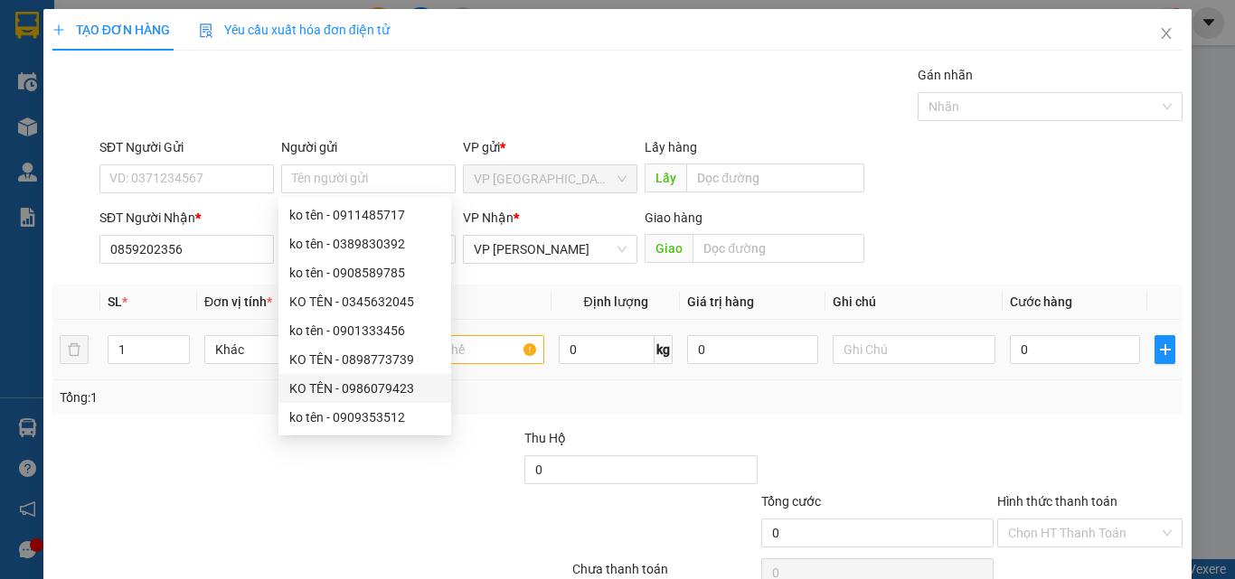
drag, startPoint x: 502, startPoint y: 446, endPoint x: 503, endPoint y: 344, distance: 101.2
click at [502, 438] on div at bounding box center [405, 459] width 236 height 63
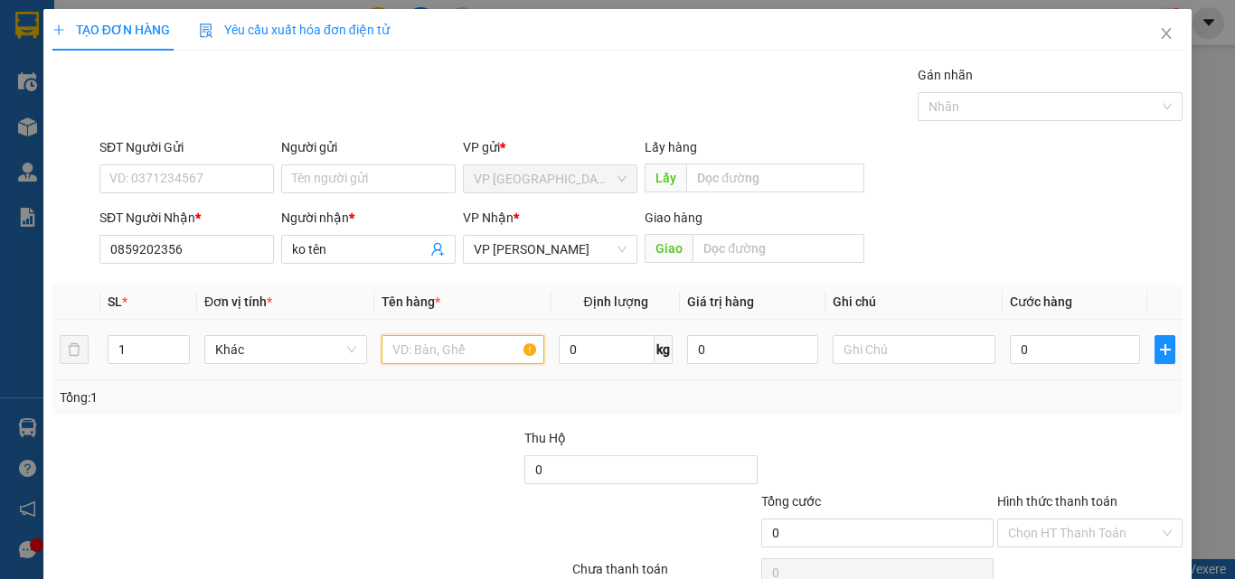
click at [499, 359] on input "text" at bounding box center [462, 349] width 163 height 29
type input "1t xốp heo"
click at [1046, 347] on input "0" at bounding box center [1075, 349] width 130 height 29
type input "1"
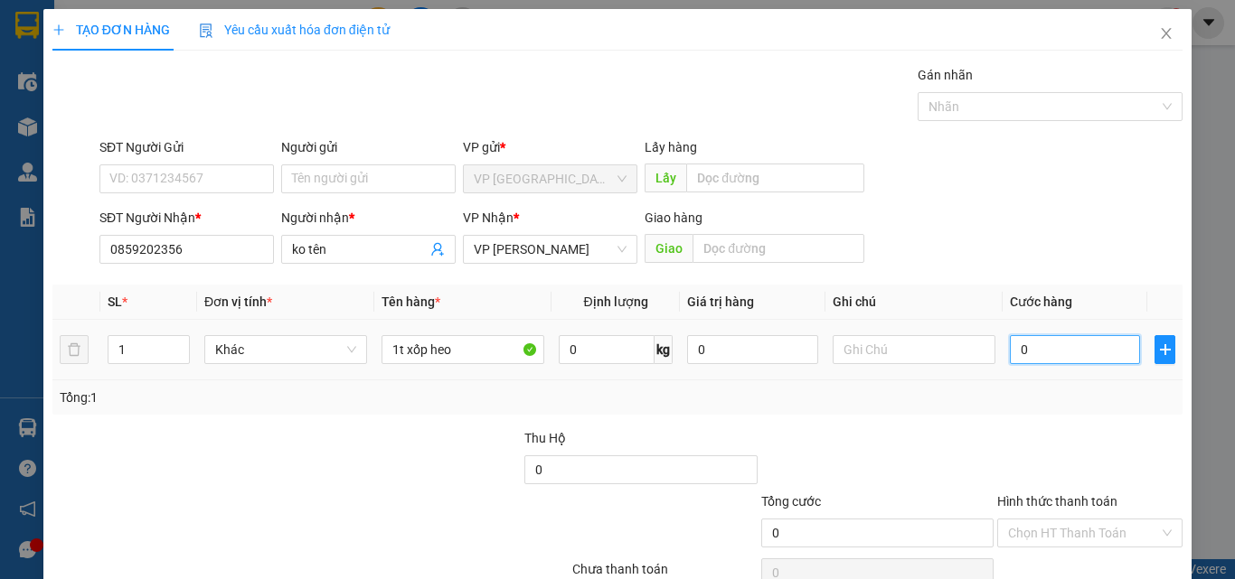
type input "1"
type input "10"
type input "100"
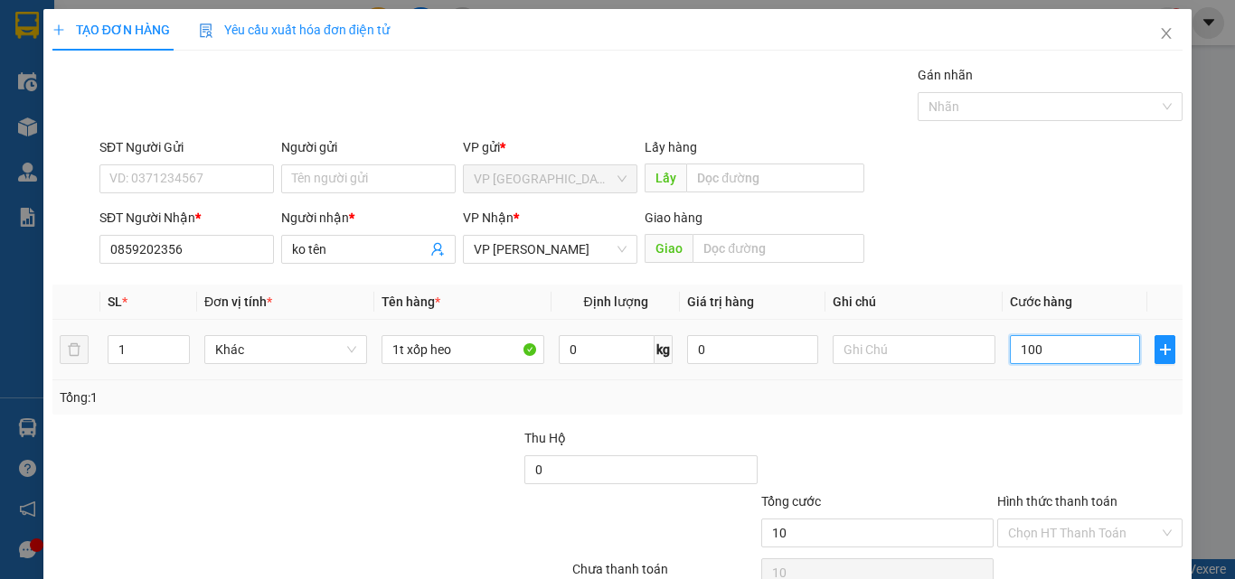
type input "100"
type input "1.000"
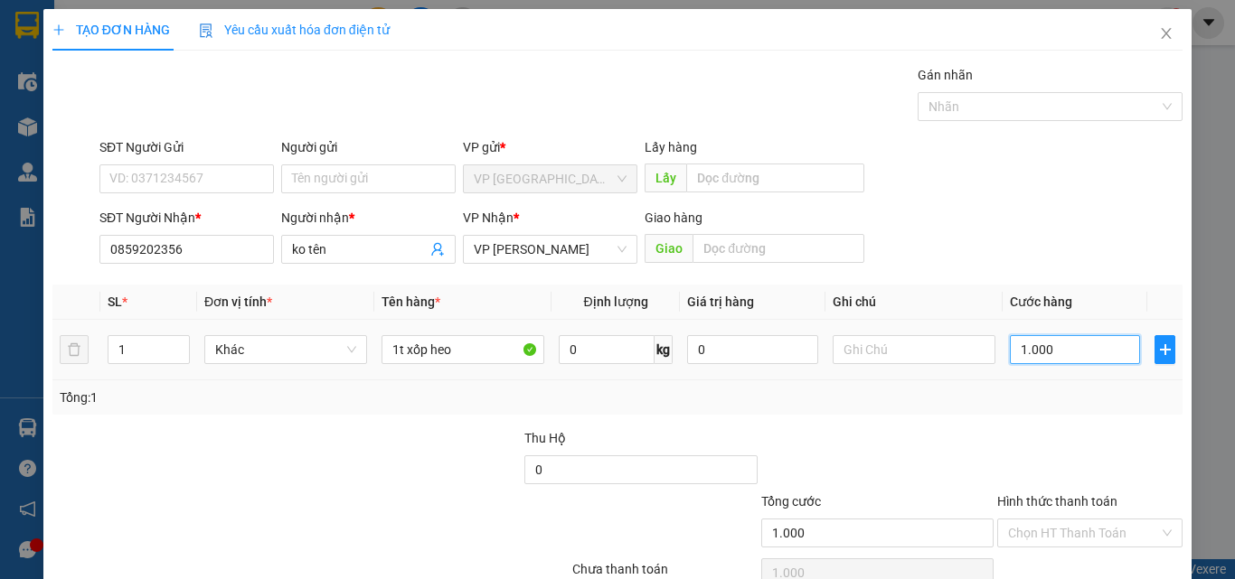
type input "10.000"
type input "100.000"
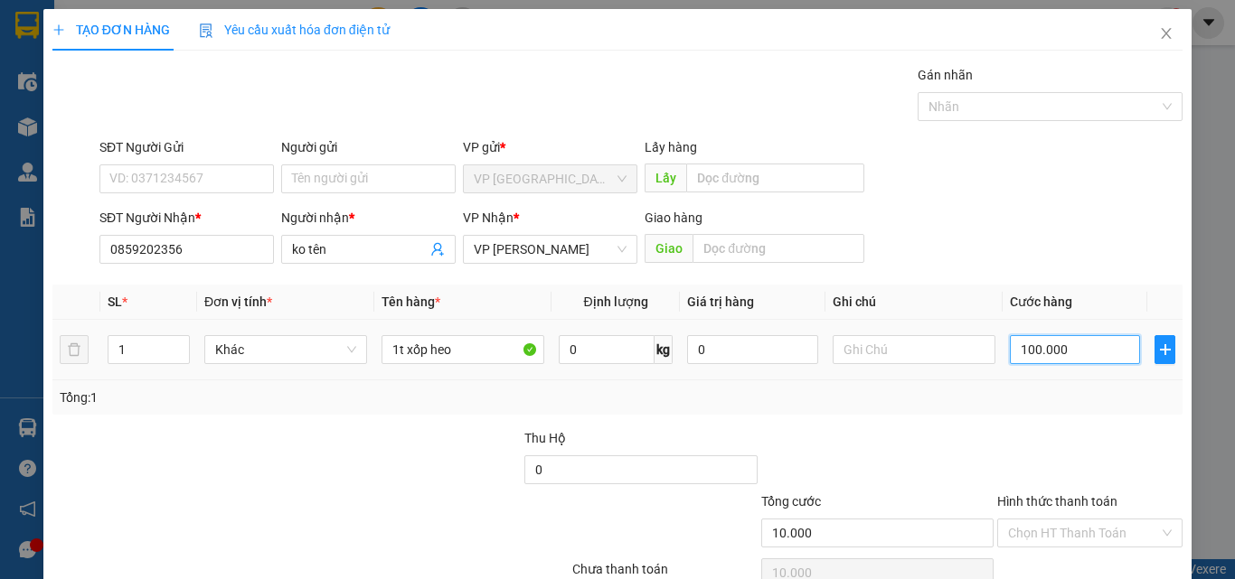
type input "100.000"
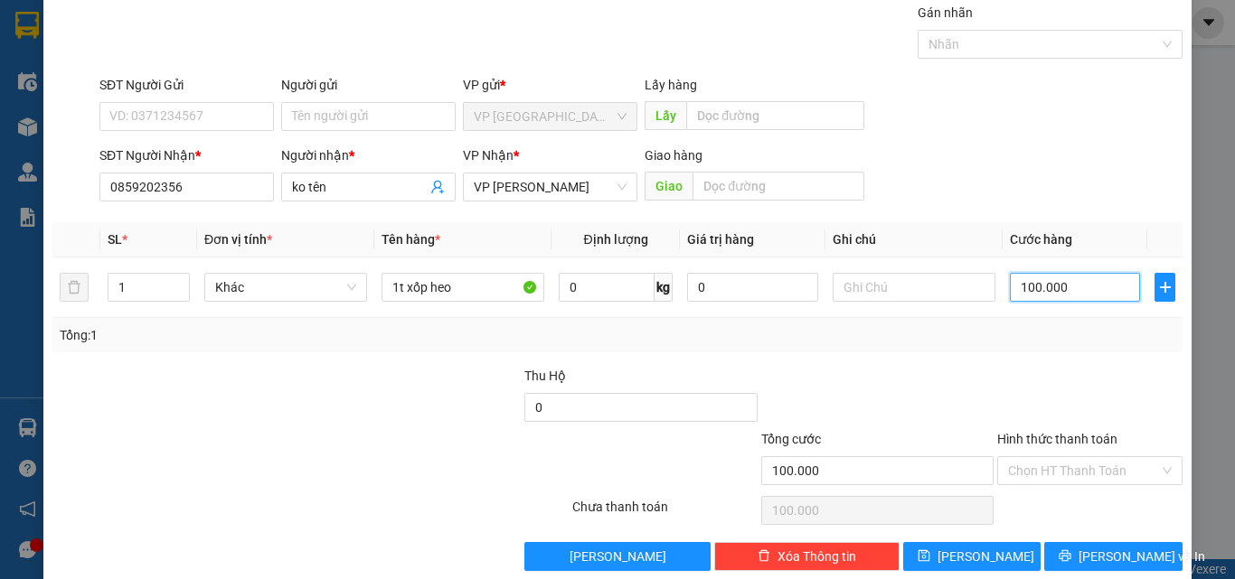
scroll to position [89, 0]
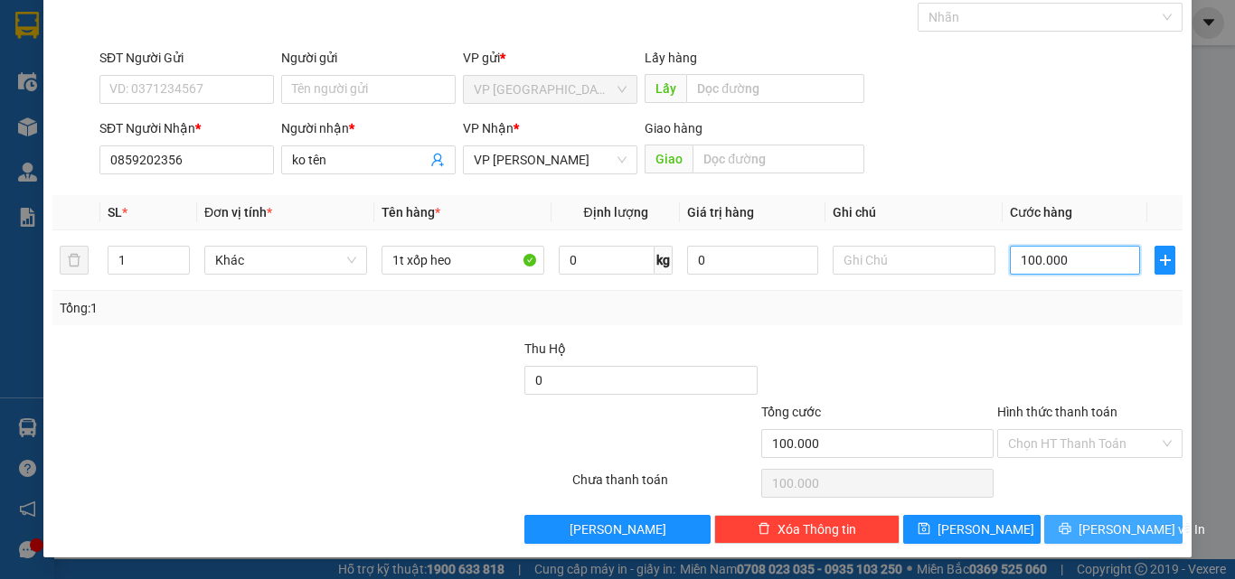
type input "100.000"
click at [1106, 529] on span "[PERSON_NAME] và In" at bounding box center [1141, 530] width 127 height 20
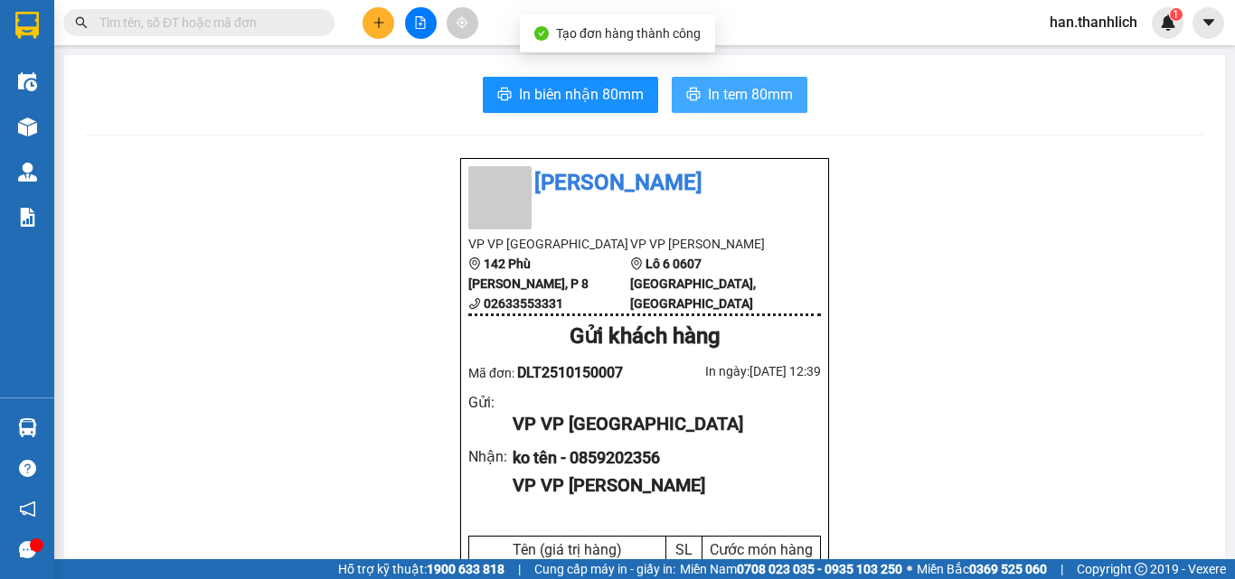
click at [731, 85] on span "In tem 80mm" at bounding box center [750, 94] width 85 height 23
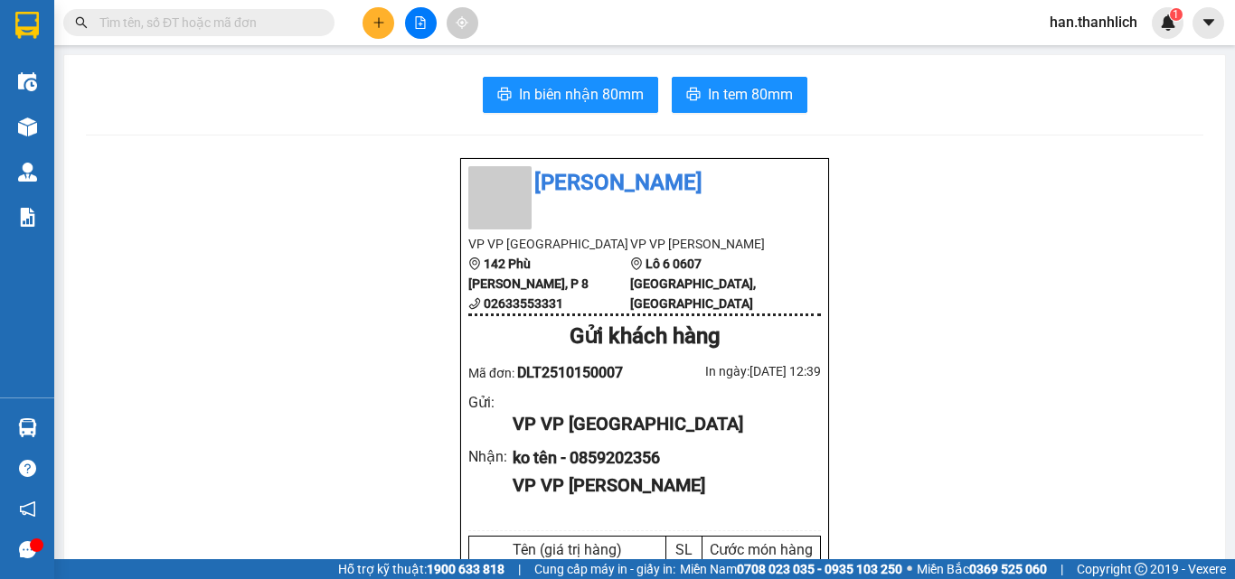
click at [381, 32] on button at bounding box center [378, 23] width 32 height 32
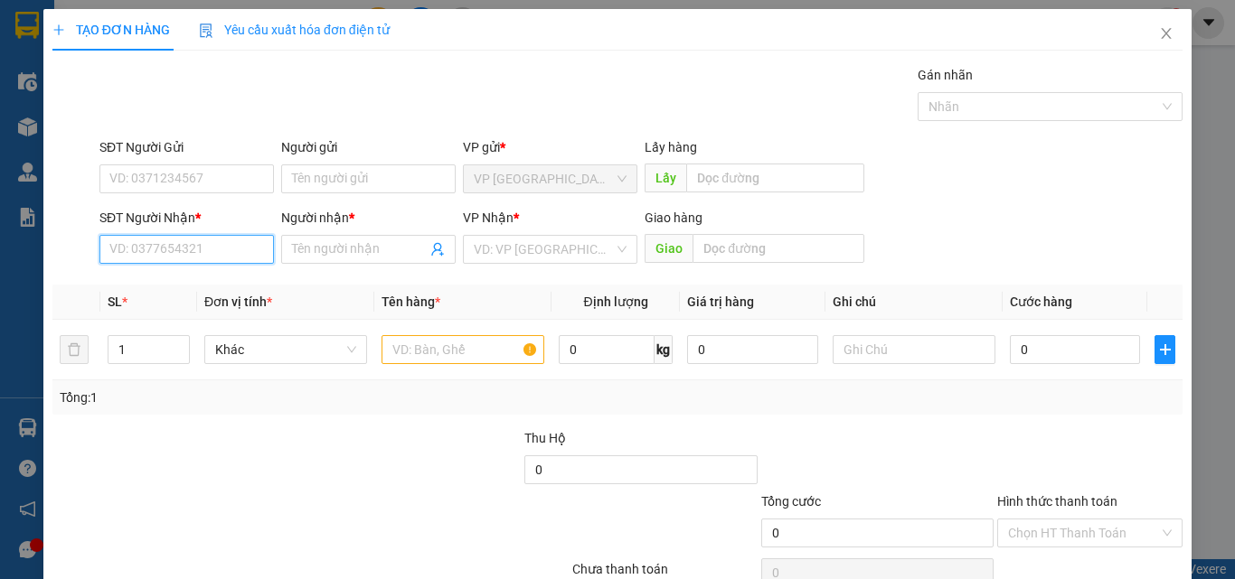
click at [242, 255] on input "SĐT Người Nhận *" at bounding box center [186, 249] width 174 height 29
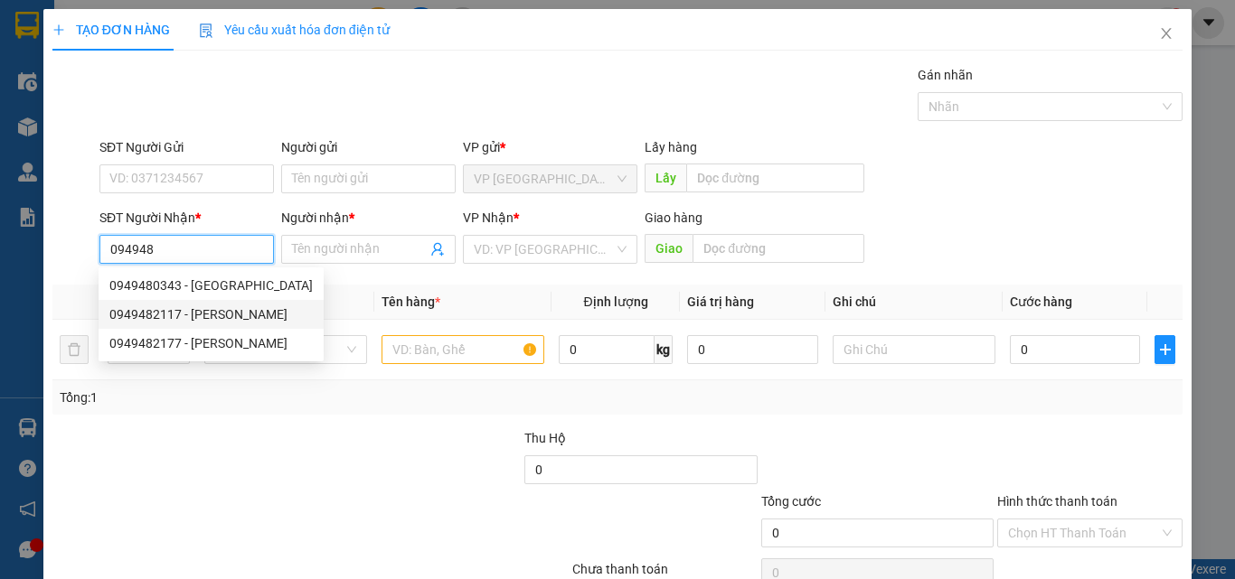
click at [185, 314] on div "0949482117 - [PERSON_NAME]" at bounding box center [210, 315] width 203 height 20
type input "0949482117"
type input "hiếu lão nông"
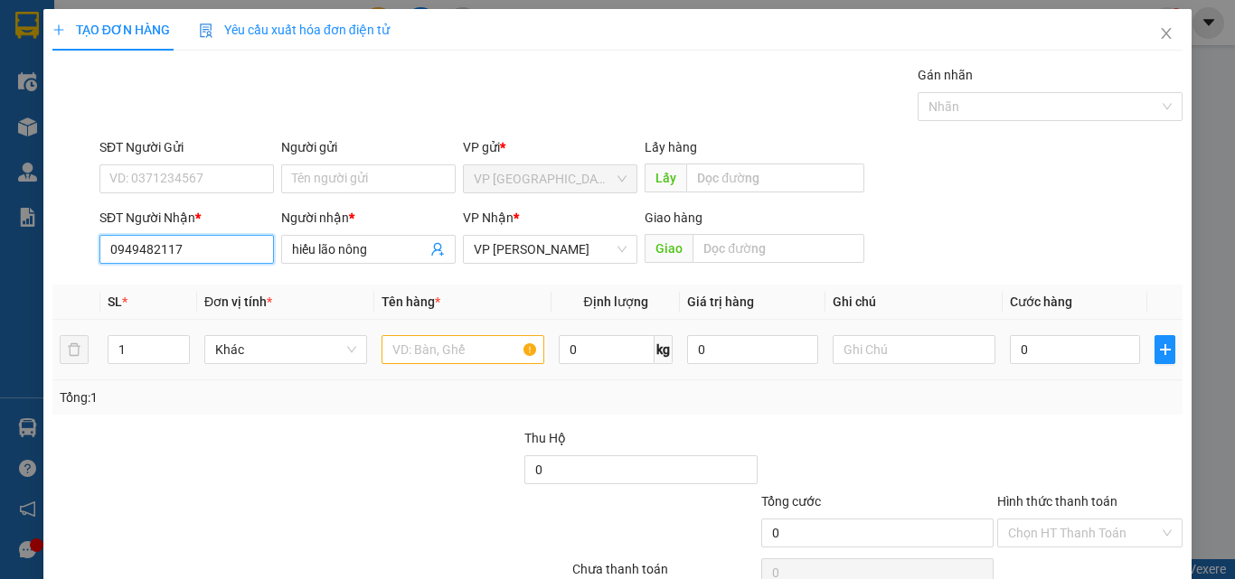
type input "0949482117"
click at [430, 357] on input "text" at bounding box center [462, 349] width 163 height 29
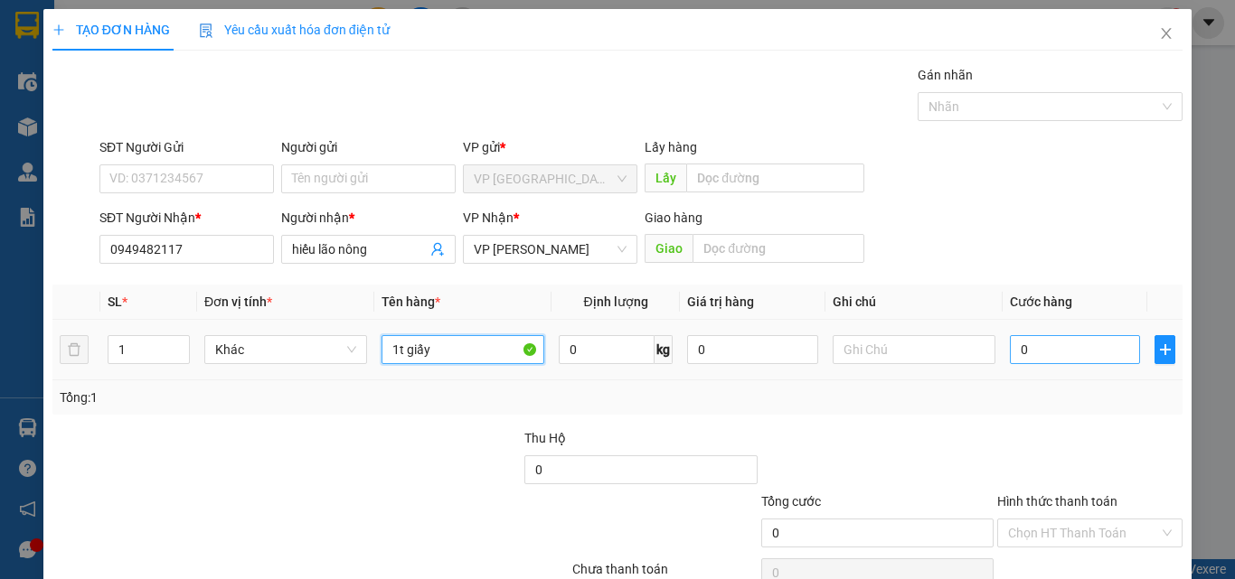
type input "1t giấy"
drag, startPoint x: 1089, startPoint y: 354, endPoint x: 1141, endPoint y: 377, distance: 56.3
click at [1091, 354] on input "0" at bounding box center [1075, 349] width 130 height 29
type input "4"
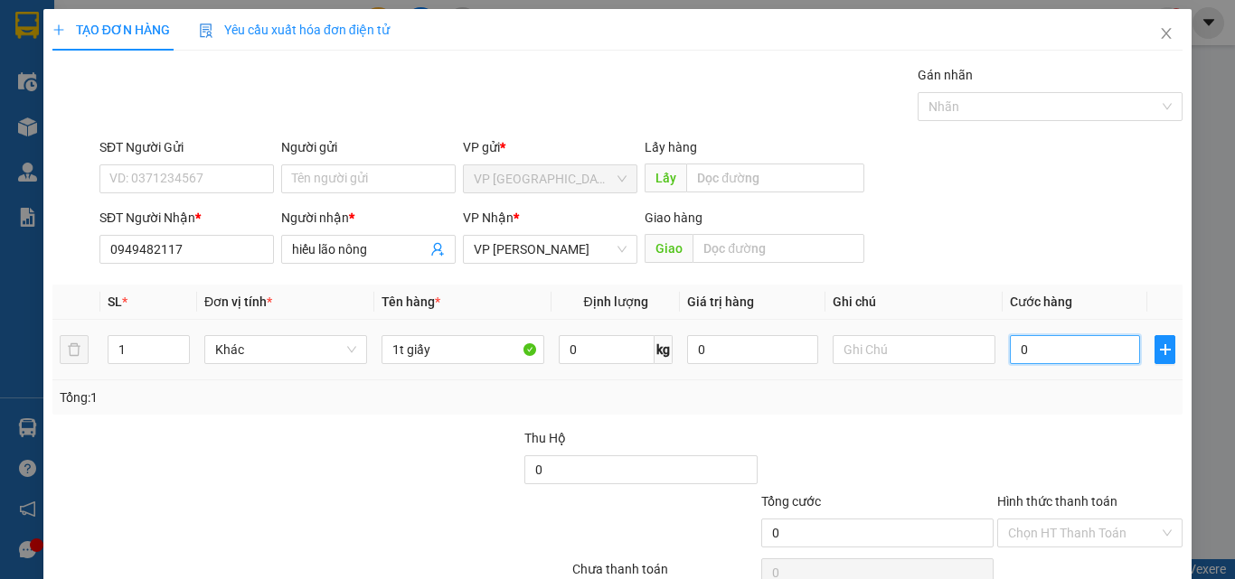
type input "4"
type input "40"
type input "400"
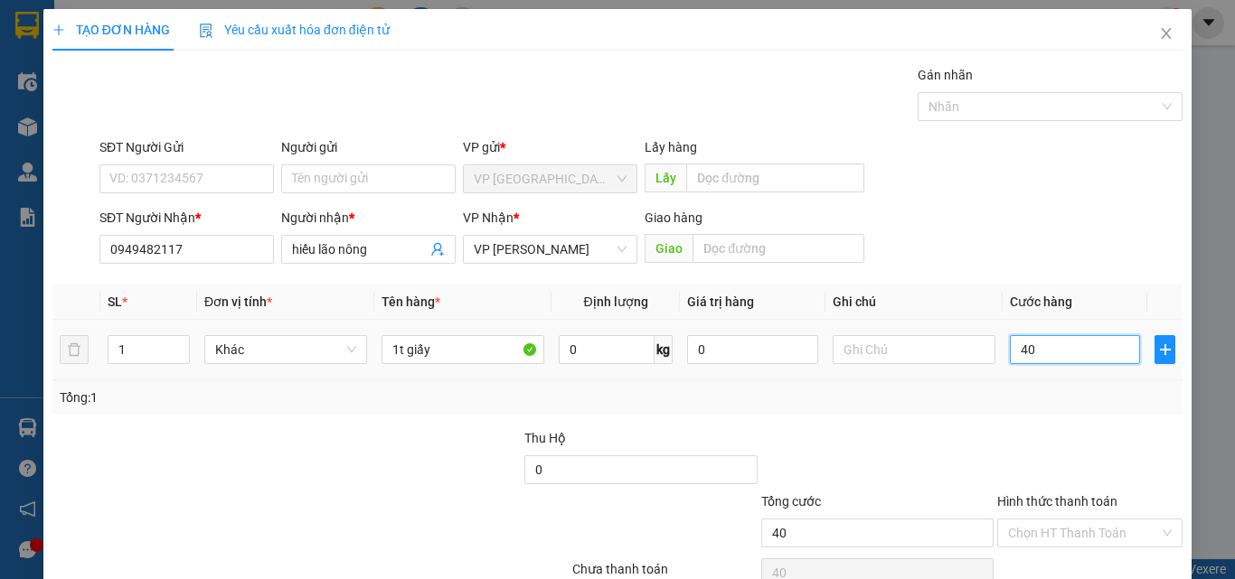
type input "400"
type input "4.000"
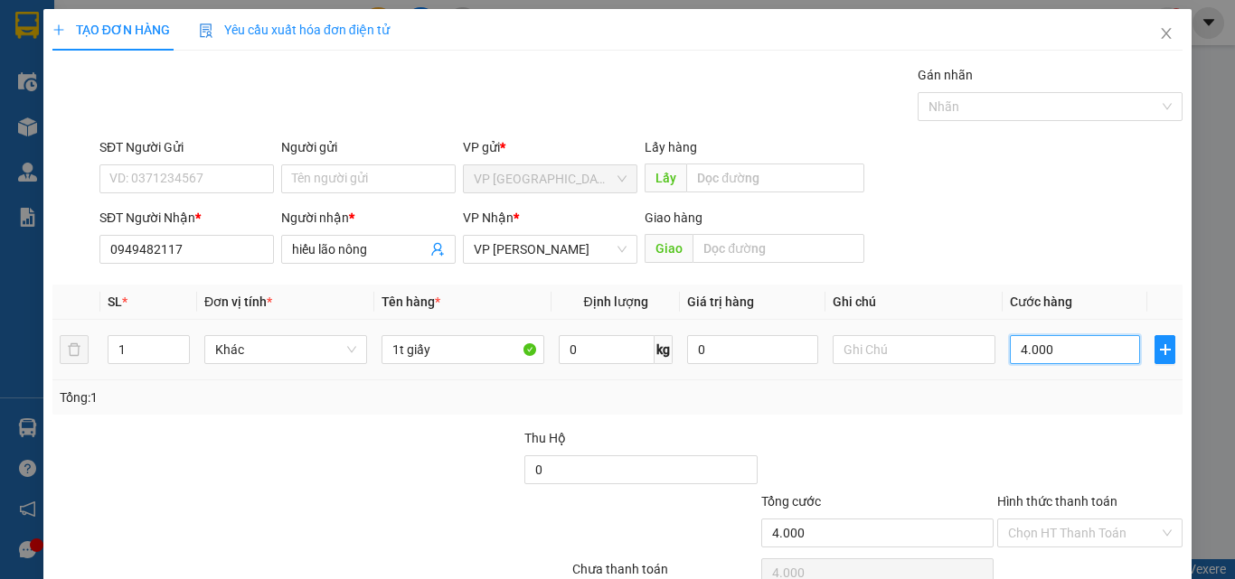
type input "40.000"
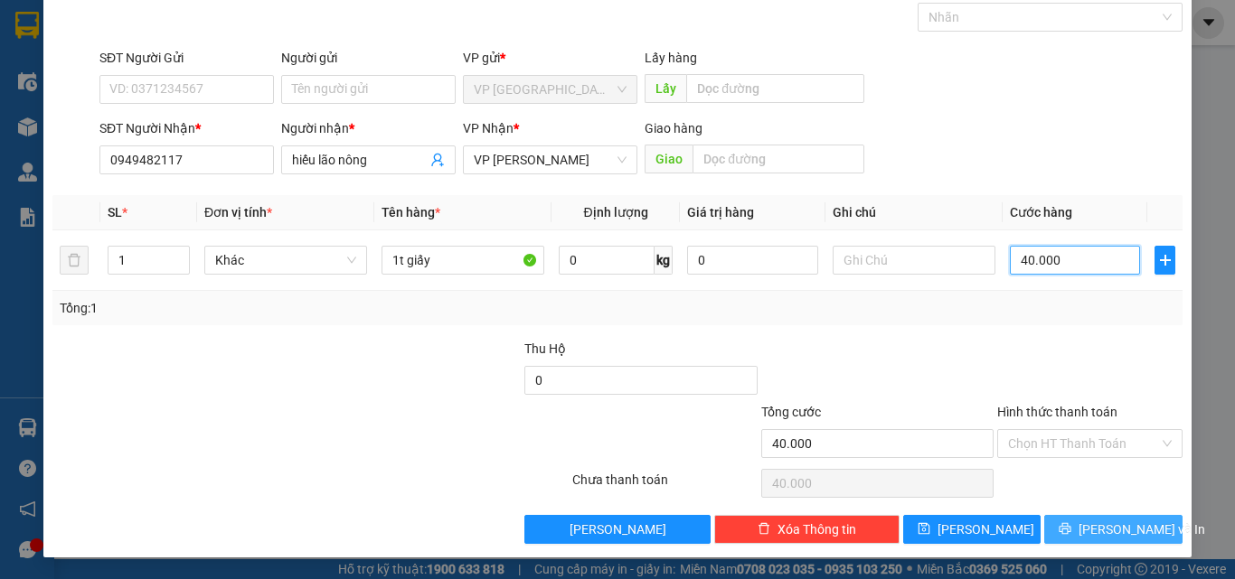
type input "40.000"
click at [1118, 530] on span "[PERSON_NAME] và In" at bounding box center [1141, 530] width 127 height 20
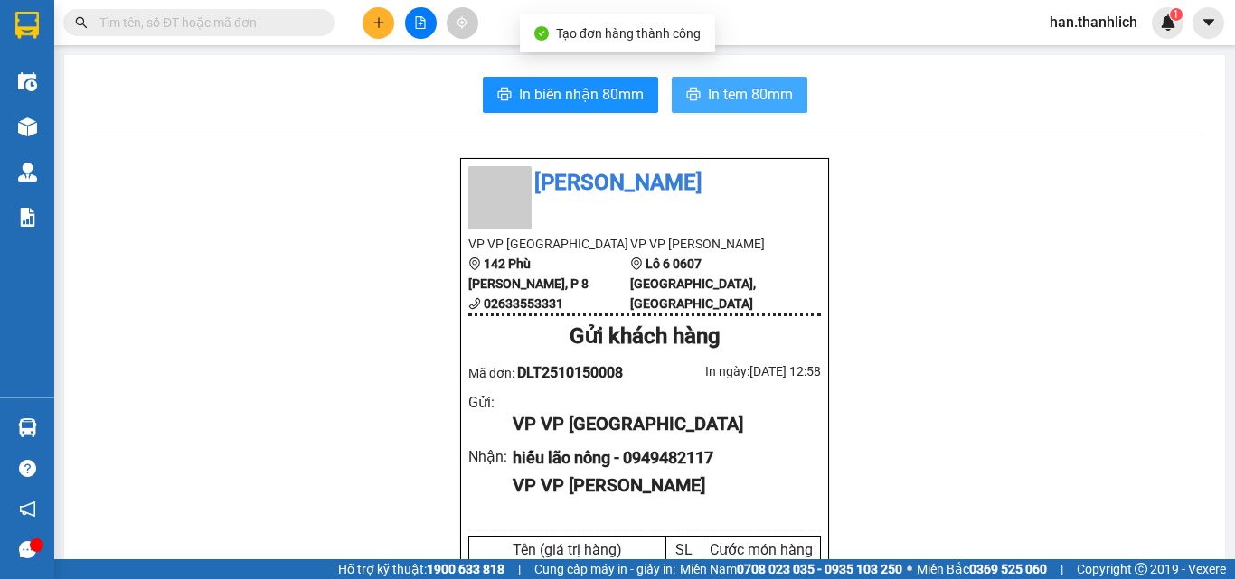
click at [752, 102] on span "In tem 80mm" at bounding box center [750, 94] width 85 height 23
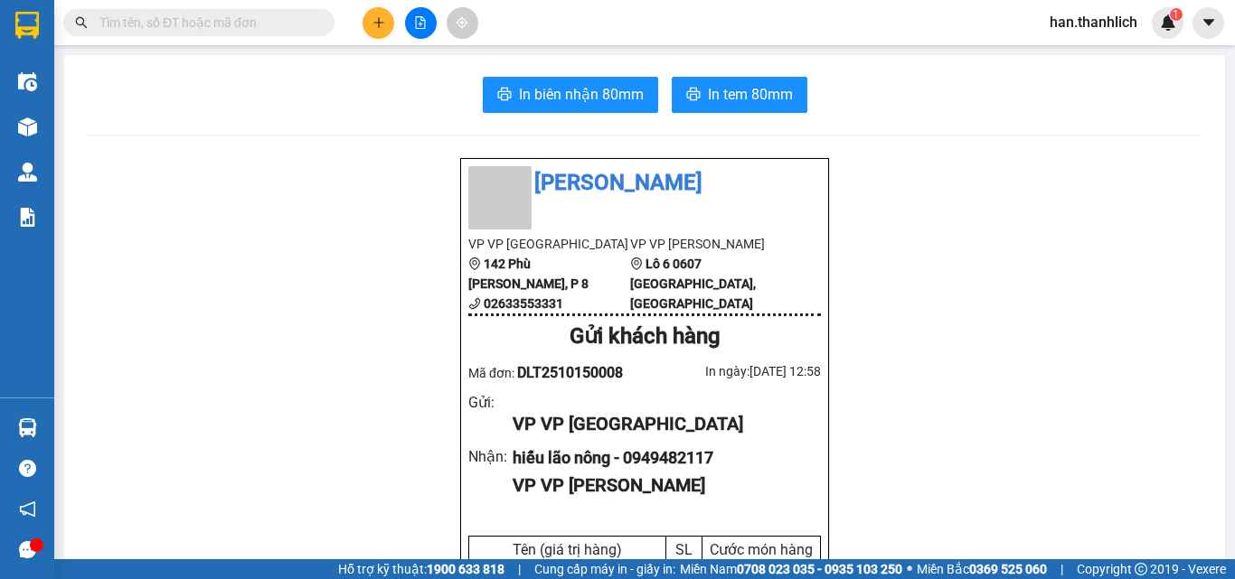
drag, startPoint x: 473, startPoint y: 54, endPoint x: 492, endPoint y: 88, distance: 38.5
click at [497, 89] on icon "printer" at bounding box center [504, 94] width 14 height 14
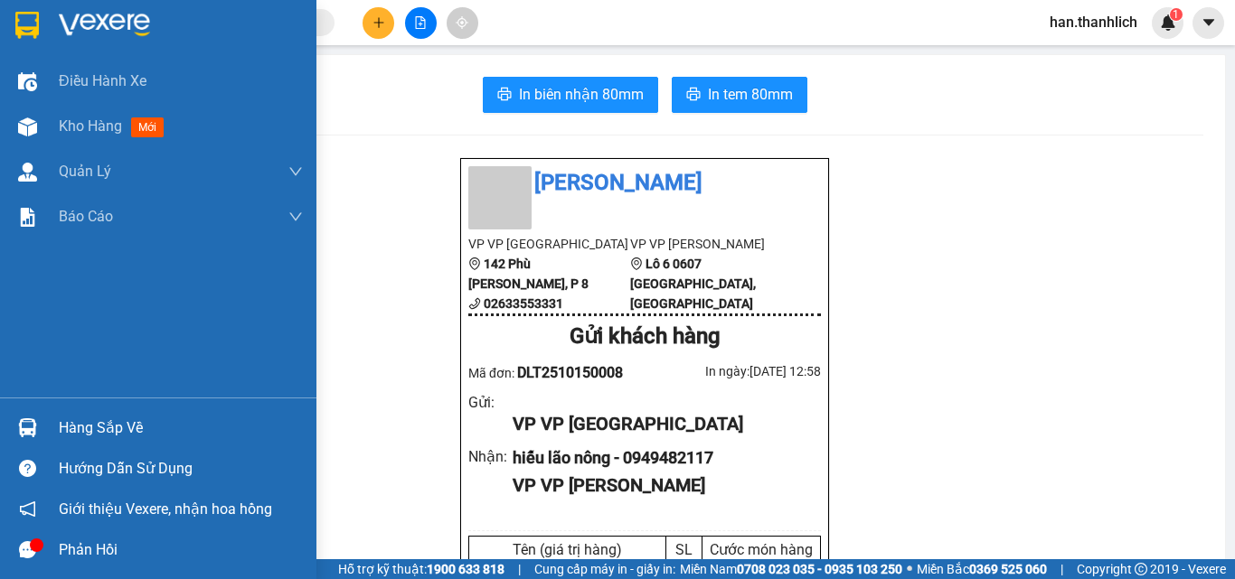
click at [0, 441] on div "Hàng sắp về" at bounding box center [158, 428] width 316 height 41
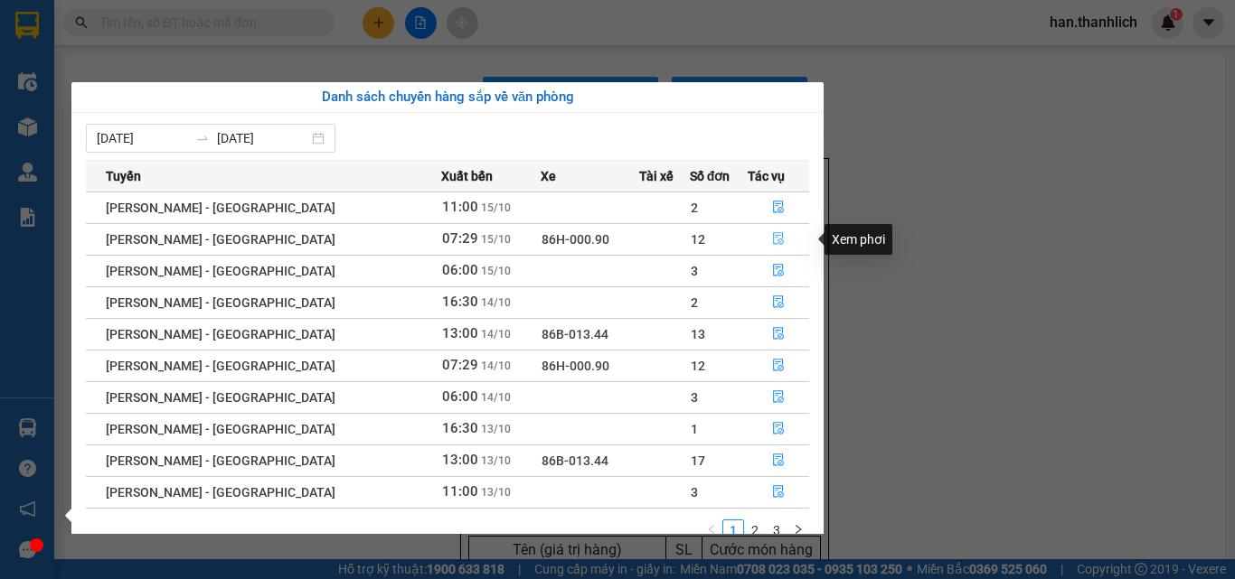
click at [772, 243] on icon "file-done" at bounding box center [778, 238] width 13 height 13
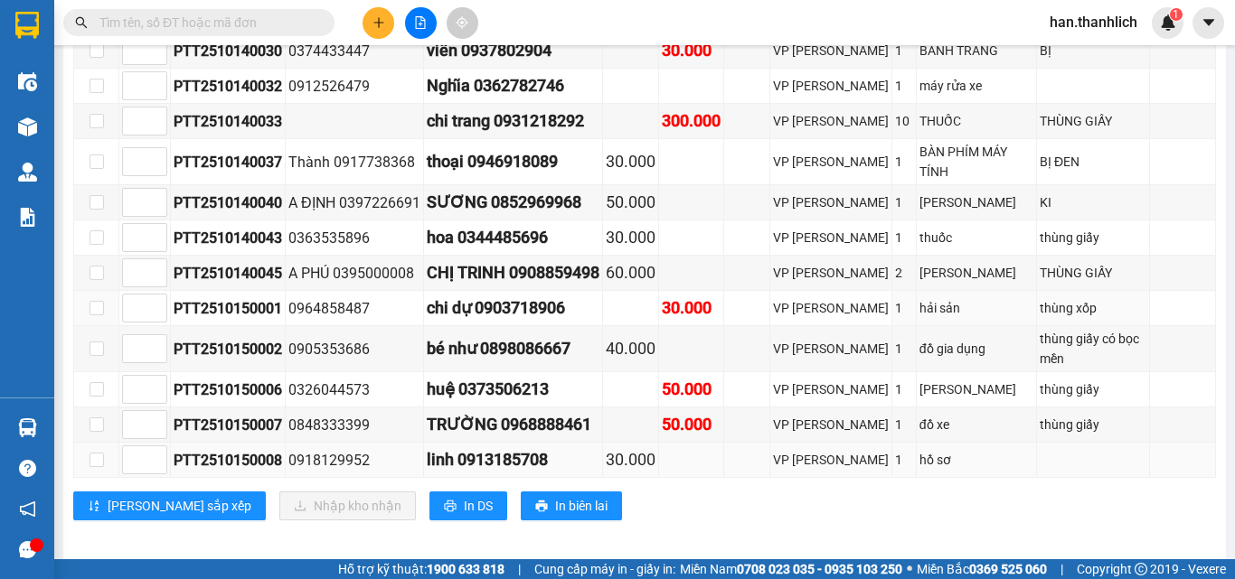
scroll to position [649, 0]
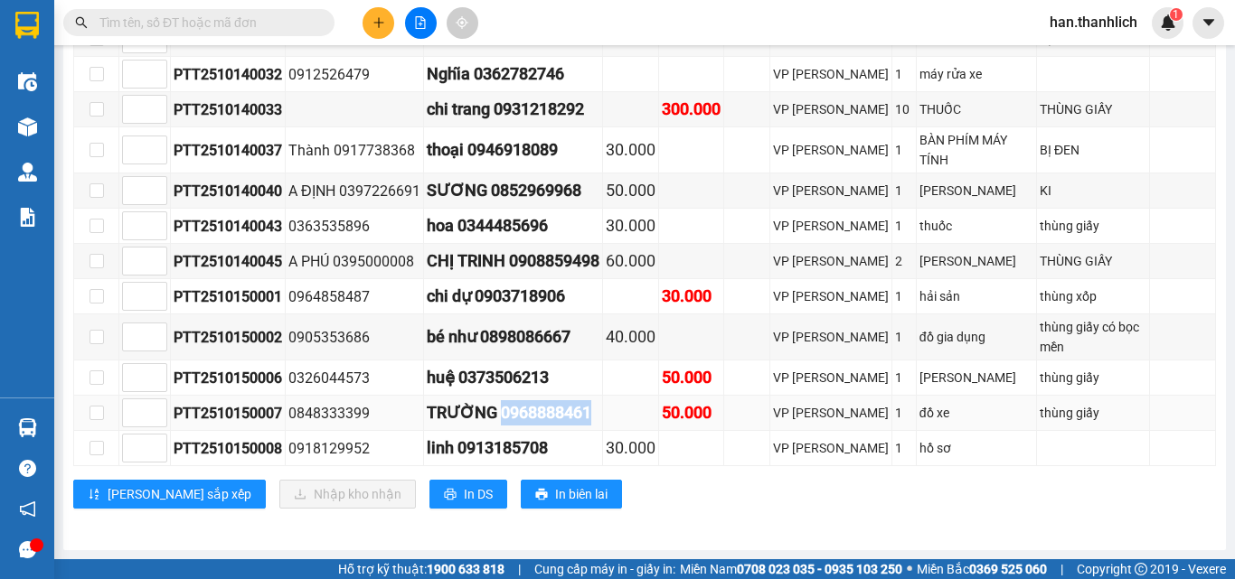
drag, startPoint x: 596, startPoint y: 407, endPoint x: 520, endPoint y: 414, distance: 76.3
click at [502, 415] on div "TRƯỜNG 0968888461" at bounding box center [513, 412] width 173 height 25
copy div "0968888461"
click at [230, 21] on input "text" at bounding box center [205, 23] width 213 height 20
paste input "0968888461"
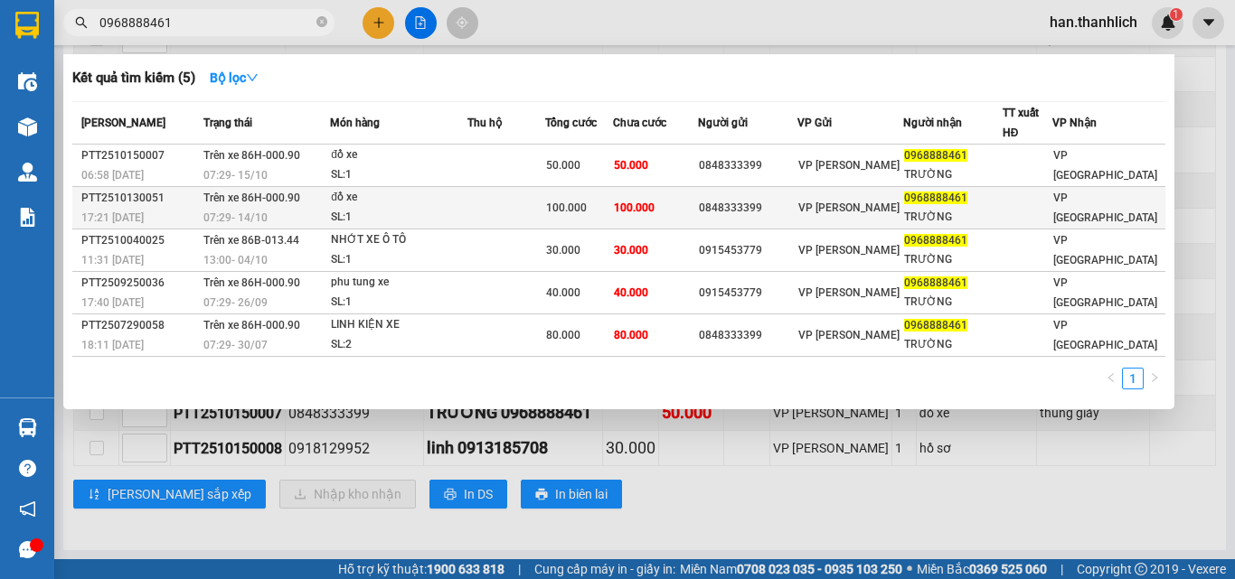
type input "0968888461"
click at [764, 187] on td "0848333399" at bounding box center [747, 208] width 99 height 42
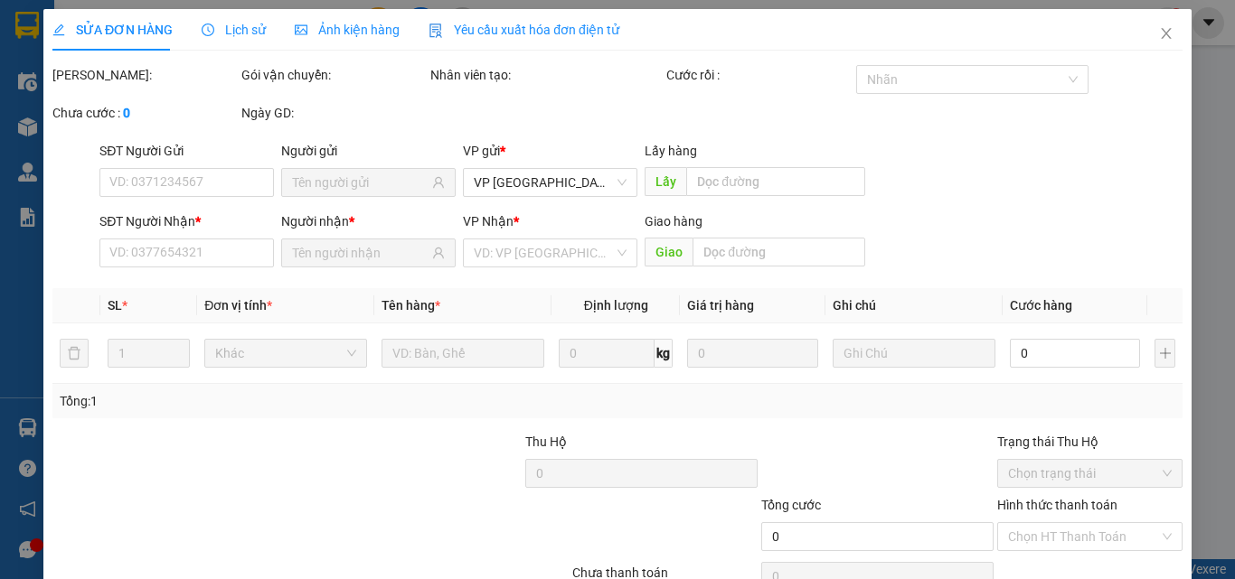
type input "0848333399"
type input "0968888461"
type input "TRƯỜNG"
type input "100.000"
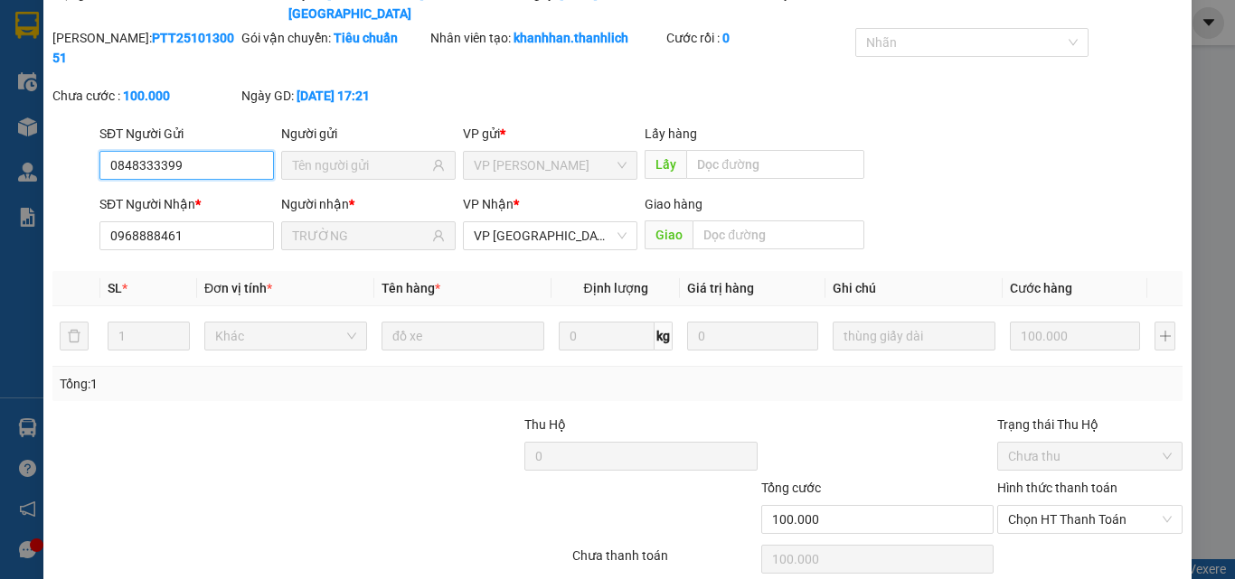
scroll to position [118, 0]
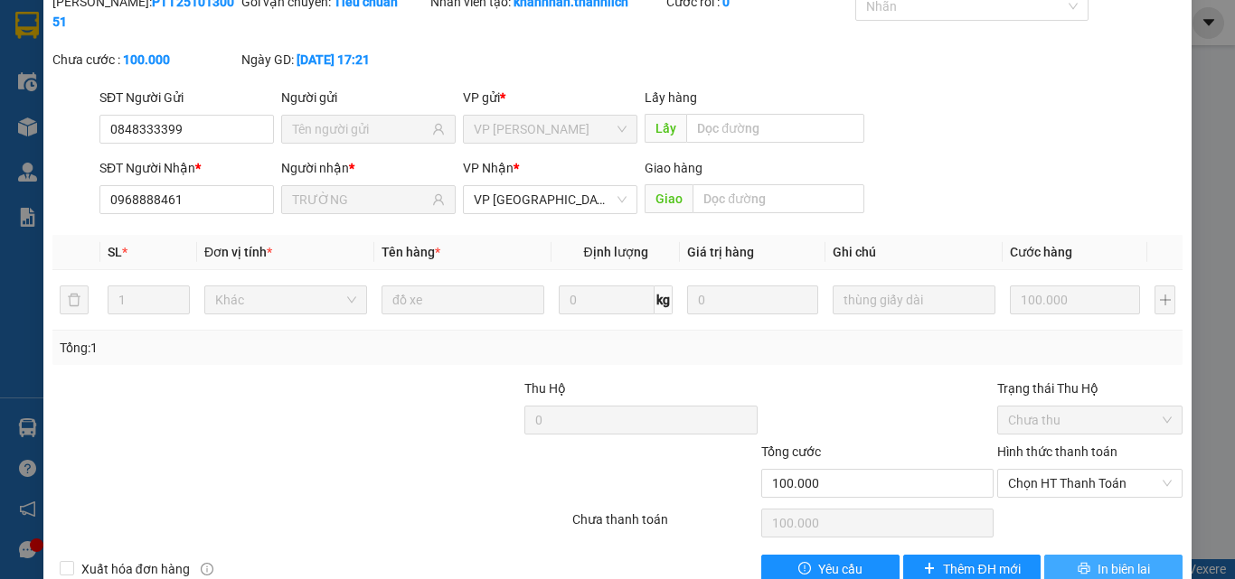
click at [1136, 548] on span "In biên lai" at bounding box center [1123, 569] width 52 height 20
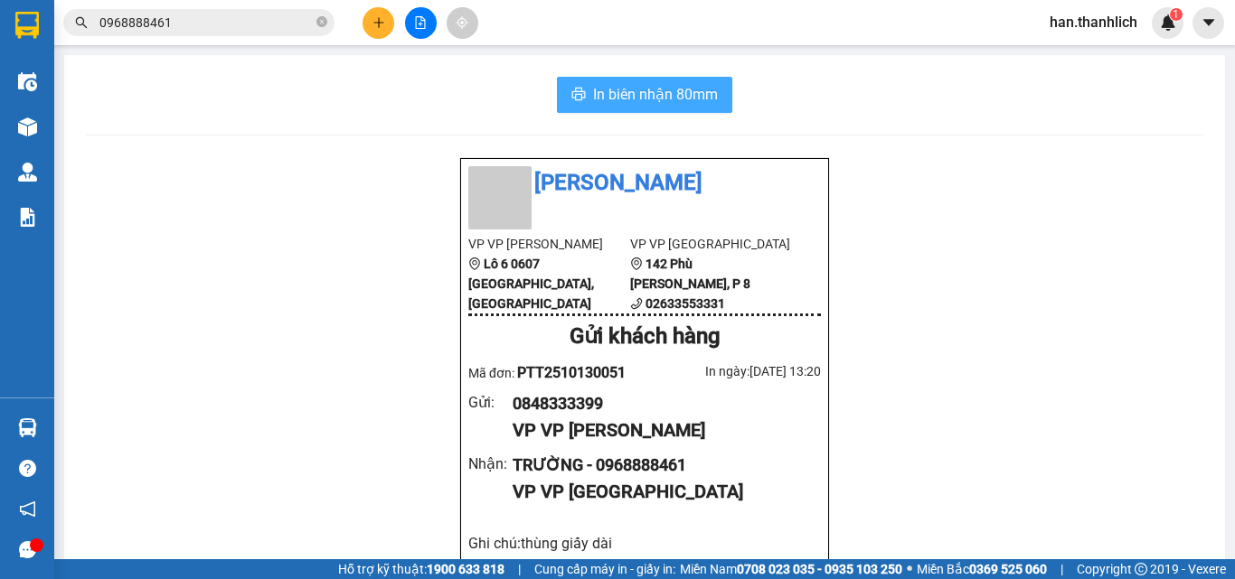
click at [596, 92] on span "In biên nhận 80mm" at bounding box center [655, 94] width 125 height 23
click at [322, 23] on icon "close-circle" at bounding box center [321, 21] width 11 height 11
click at [236, 12] on span at bounding box center [198, 22] width 271 height 27
click at [179, 36] on div "Kết quả tìm kiếm ( 5 ) Bộ lọc Mã ĐH Trạng thái Món hàng Thu hộ Tổng cước Chưa c…" at bounding box center [176, 23] width 353 height 32
click at [183, 22] on input "text" at bounding box center [205, 23] width 213 height 20
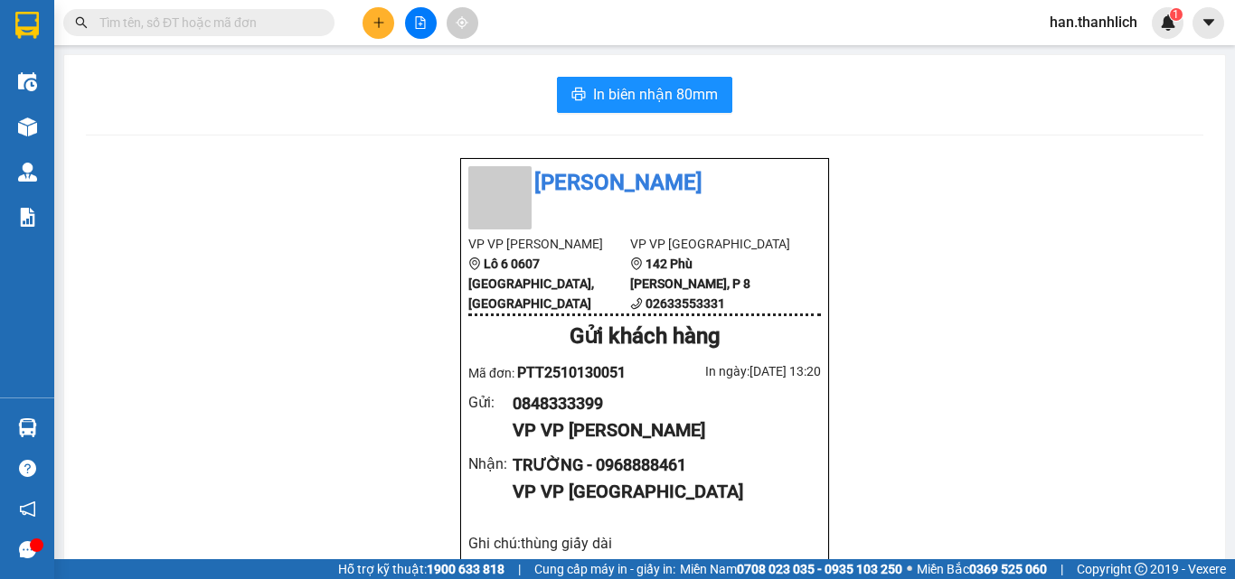
paste input "0968888461"
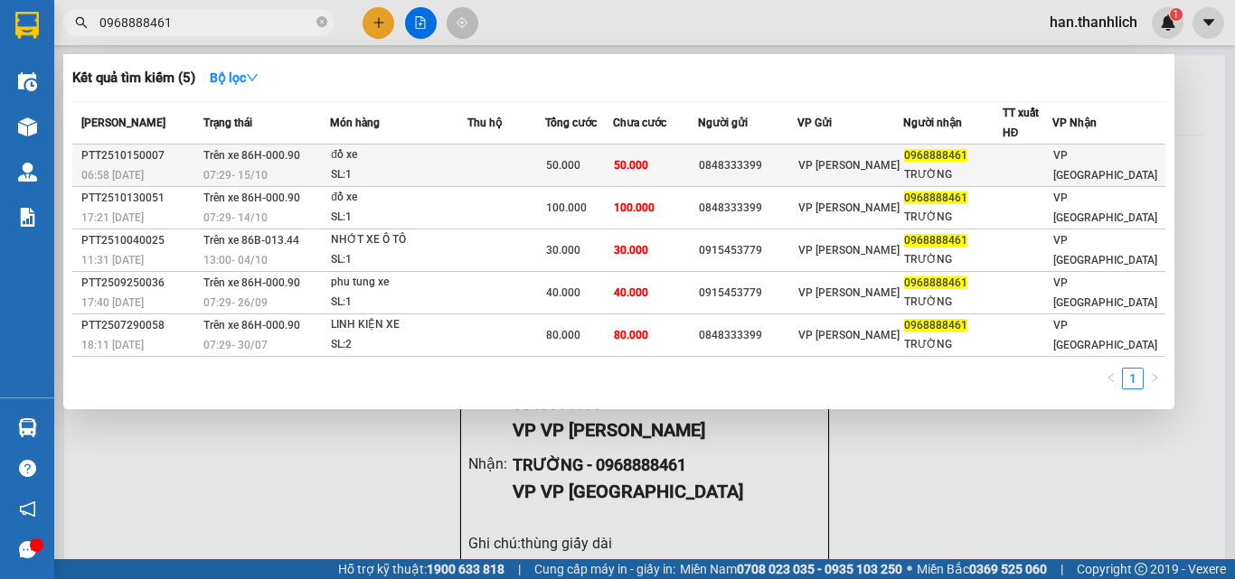
type input "0968888461"
click at [796, 158] on div "0848333399" at bounding box center [748, 165] width 98 height 19
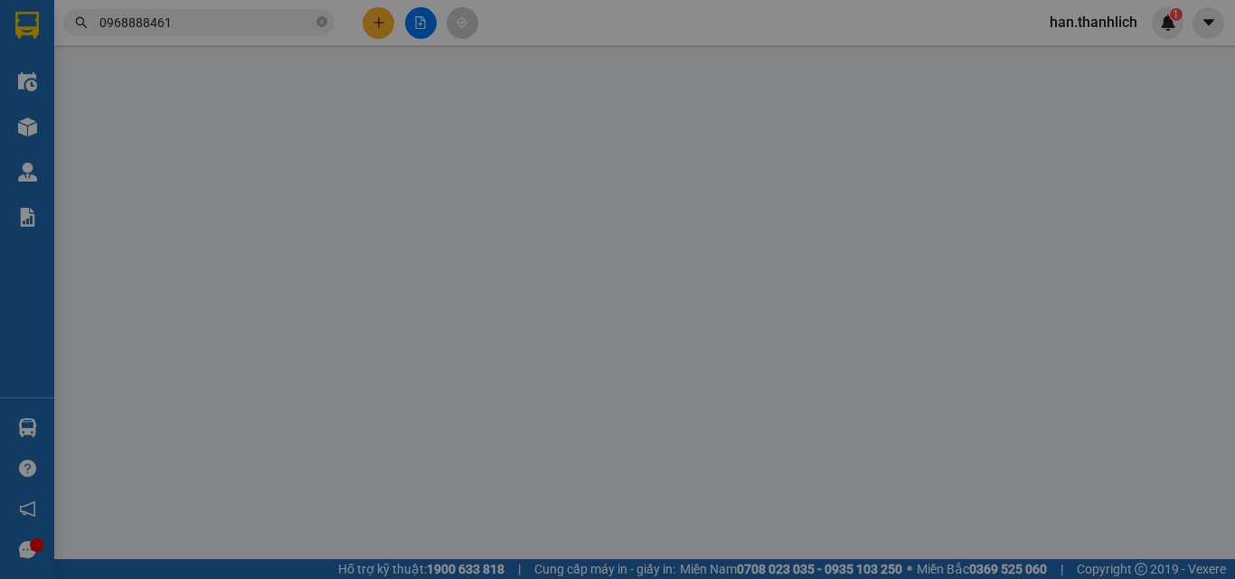
type input "0848333399"
type input "0968888461"
type input "TRƯỜNG"
type input "50.000"
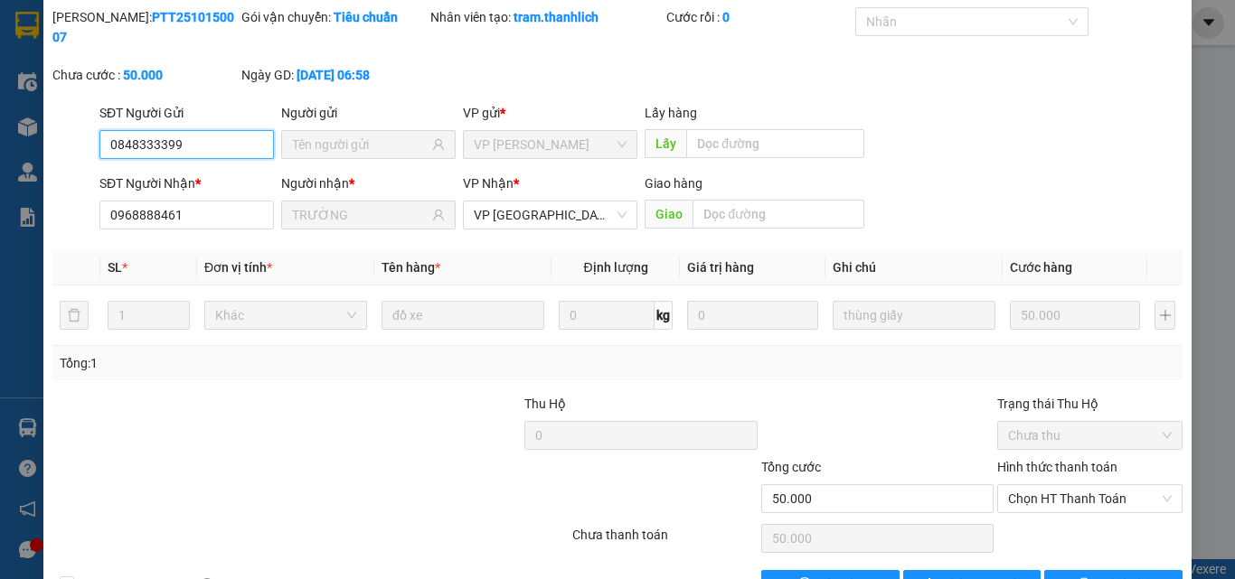
scroll to position [118, 0]
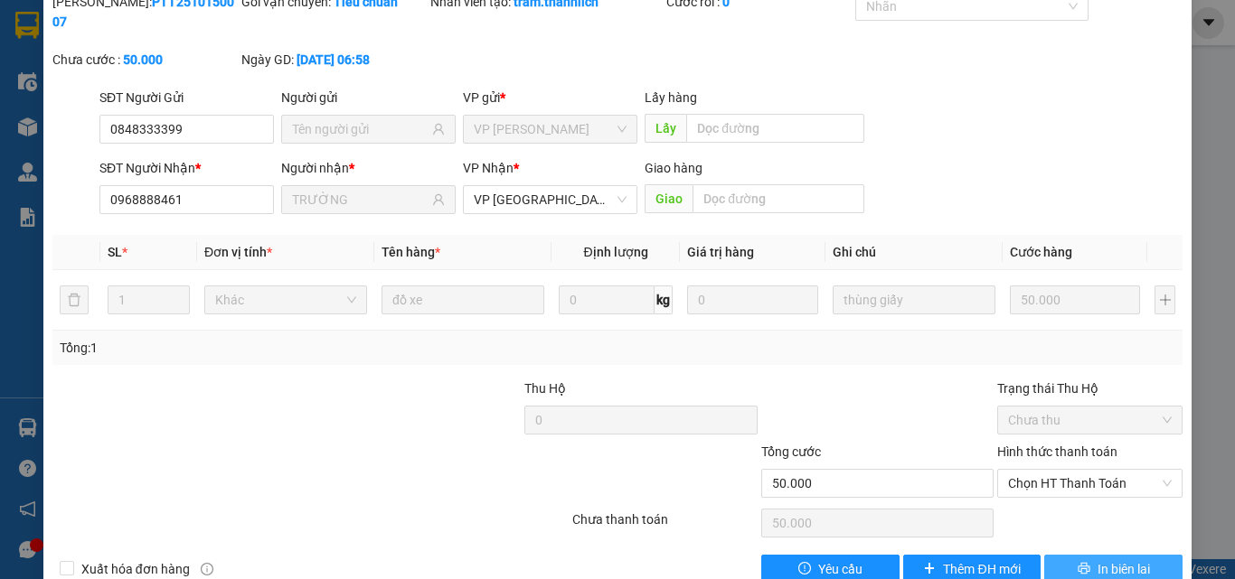
click at [1136, 548] on span "In biên lai" at bounding box center [1123, 569] width 52 height 20
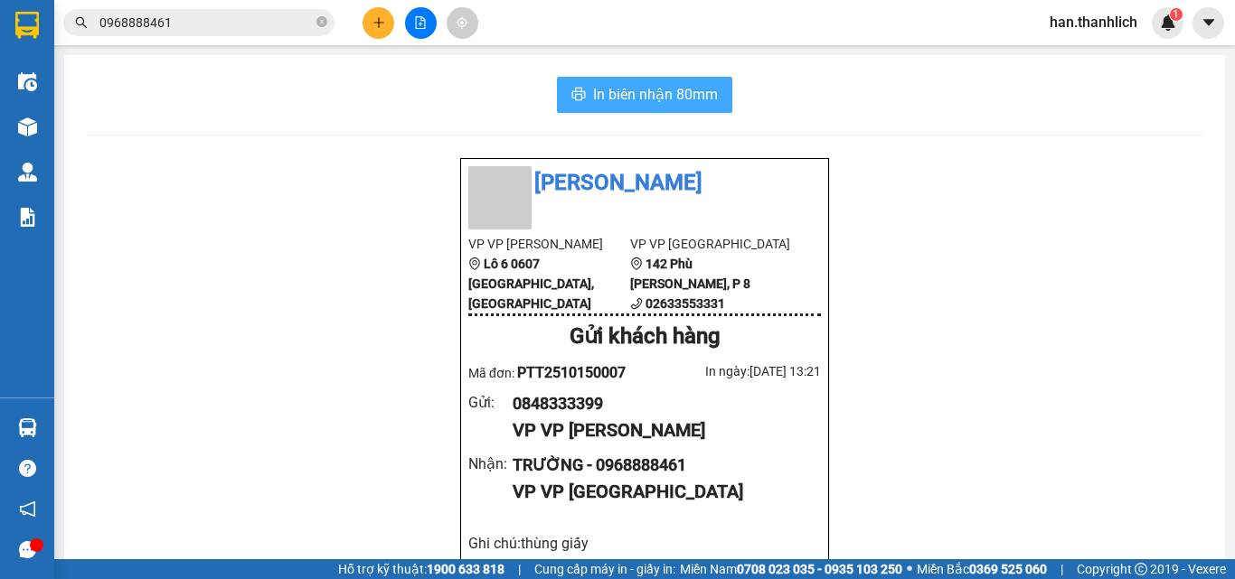
click at [651, 97] on span "In biên nhận 80mm" at bounding box center [655, 94] width 125 height 23
drag, startPoint x: 325, startPoint y: 25, endPoint x: 304, endPoint y: 1, distance: 32.7
click at [324, 24] on icon "close-circle" at bounding box center [321, 21] width 11 height 11
click at [284, 21] on input "text" at bounding box center [205, 23] width 213 height 20
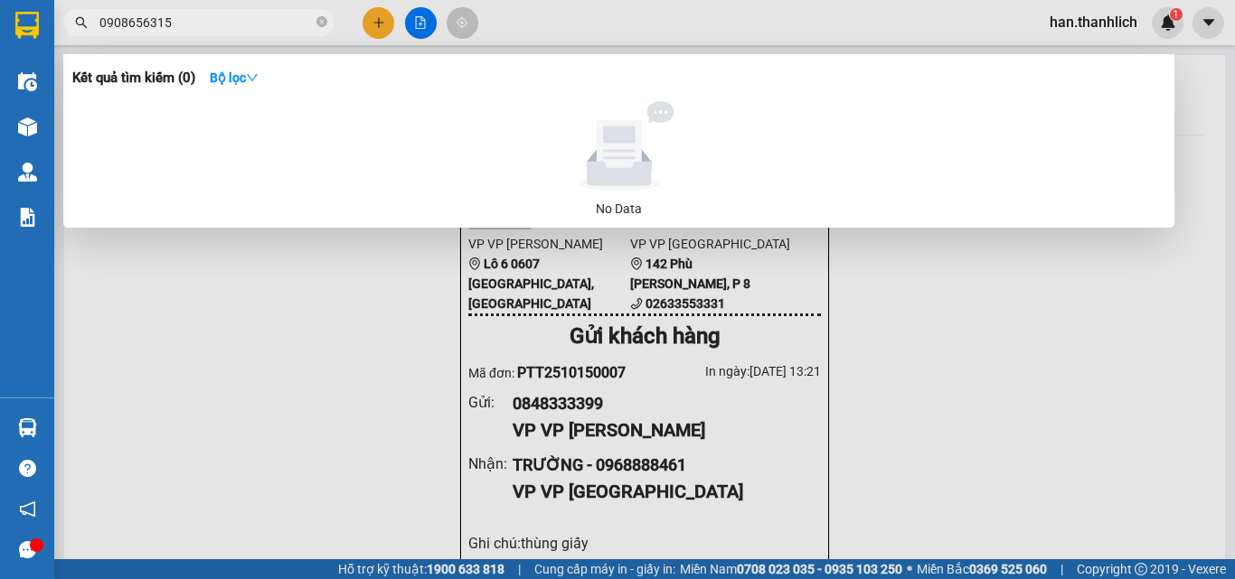
click at [152, 22] on input "0908656315" at bounding box center [205, 23] width 213 height 20
type input "0908656315"
click at [489, 284] on div at bounding box center [617, 289] width 1235 height 579
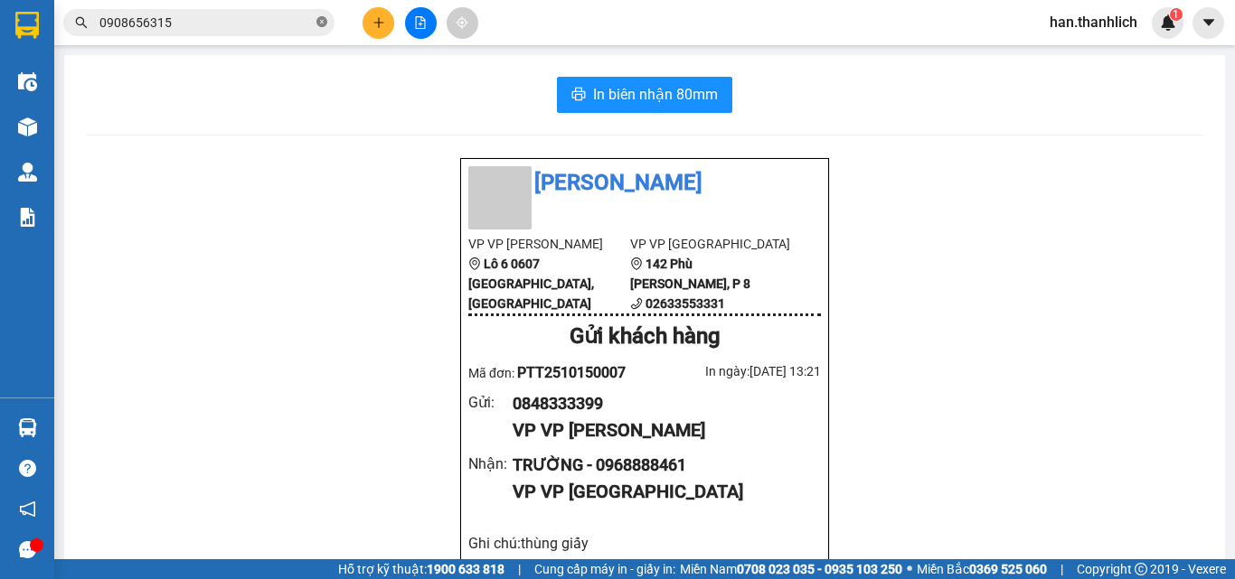
click at [322, 18] on icon "close-circle" at bounding box center [321, 21] width 11 height 11
